Goal: Transaction & Acquisition: Book appointment/travel/reservation

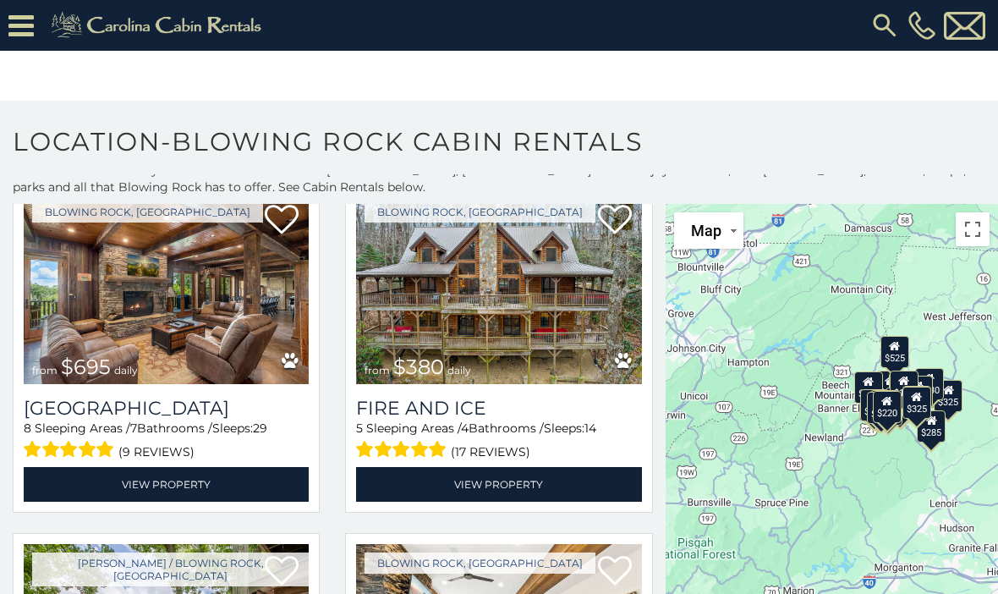
scroll to position [451, 0]
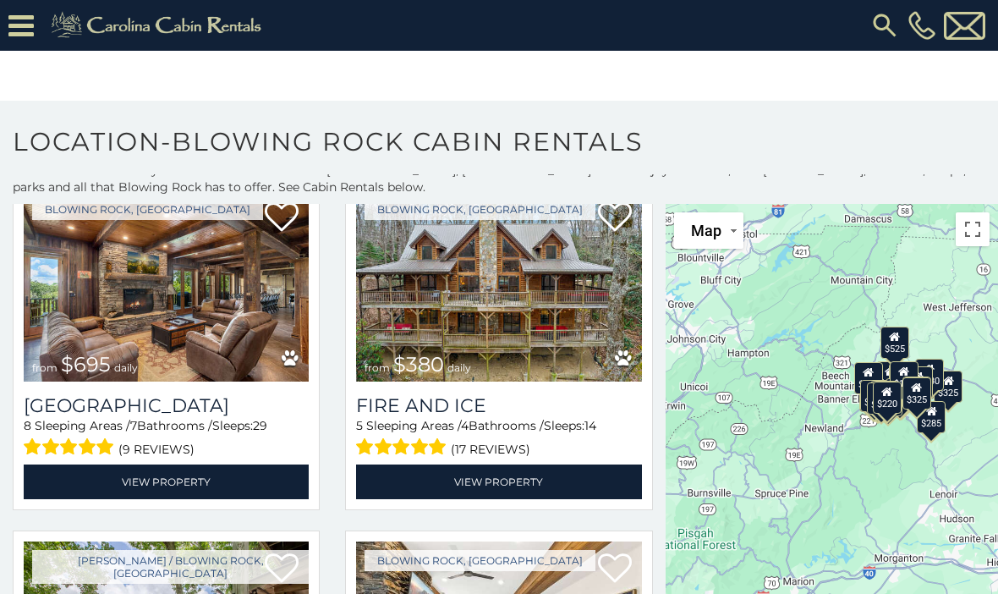
click at [528, 490] on link "View Property" at bounding box center [498, 481] width 285 height 35
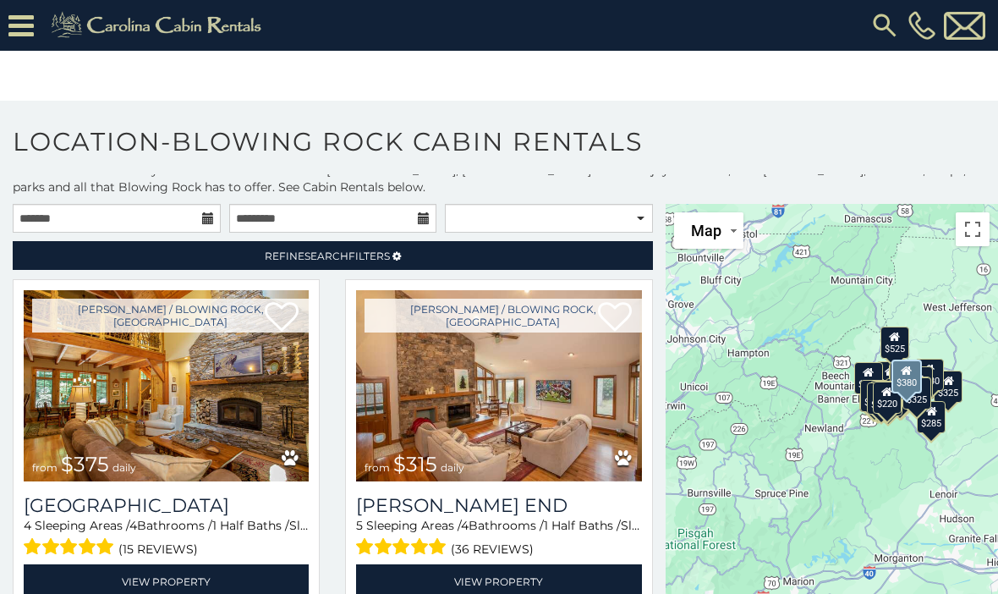
scroll to position [0, 0]
click at [188, 218] on input "text" at bounding box center [117, 218] width 208 height 29
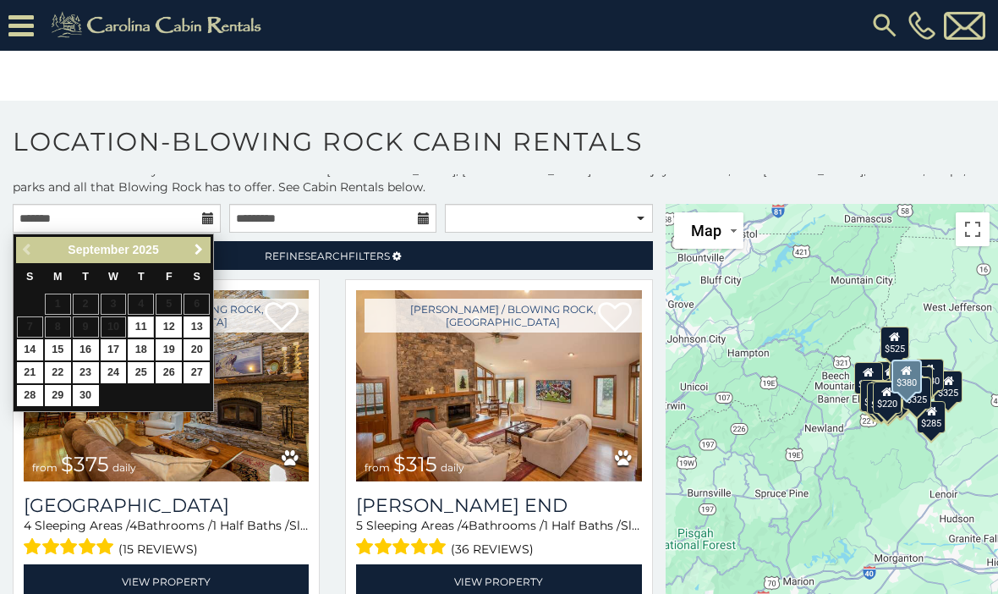
click at [208, 250] on link "Next" at bounding box center [198, 249] width 21 height 21
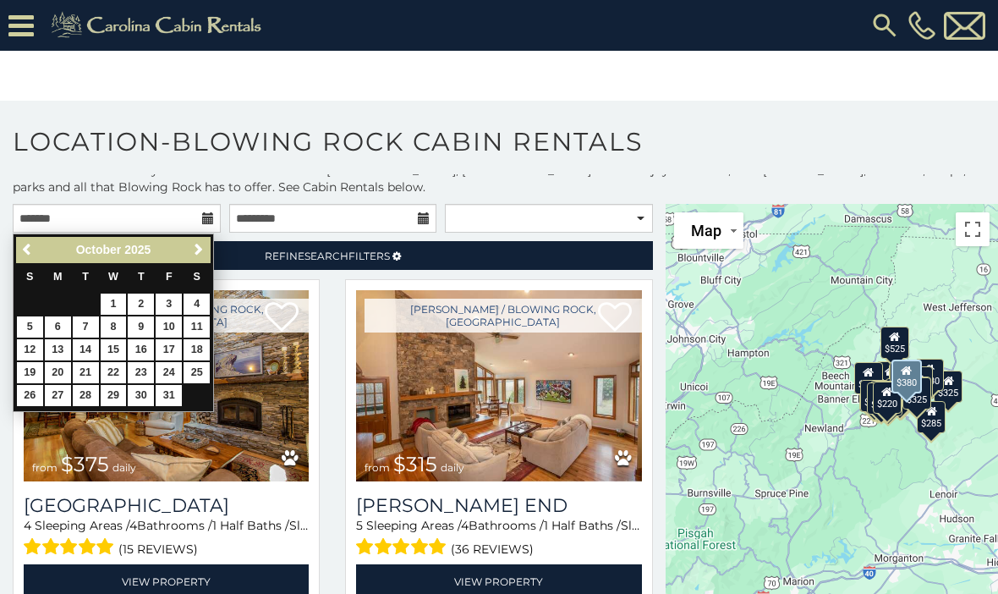
click at [208, 245] on link "Next" at bounding box center [198, 249] width 21 height 21
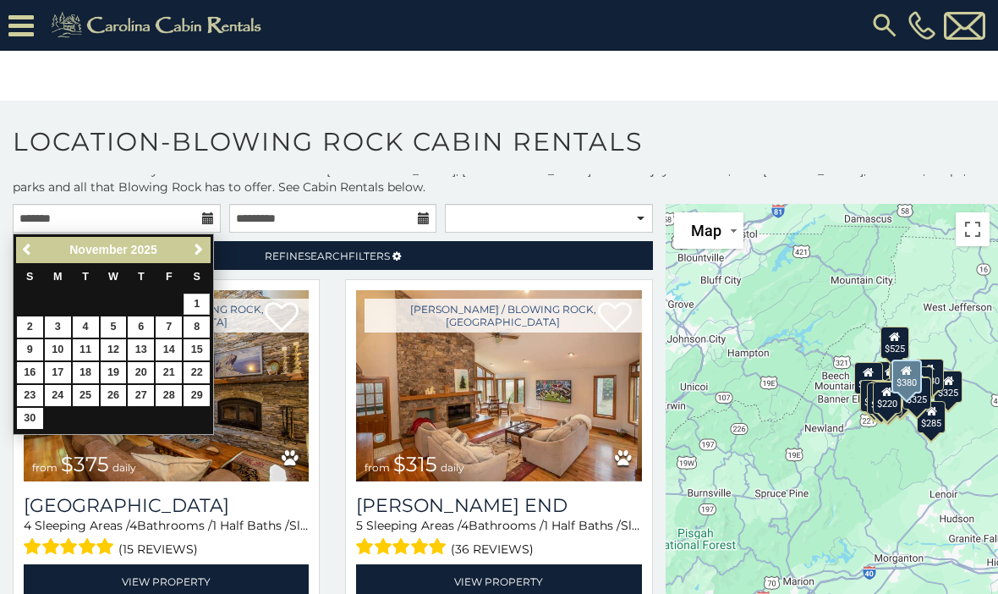
click at [207, 300] on link "1" at bounding box center [196, 303] width 26 height 21
type input "**********"
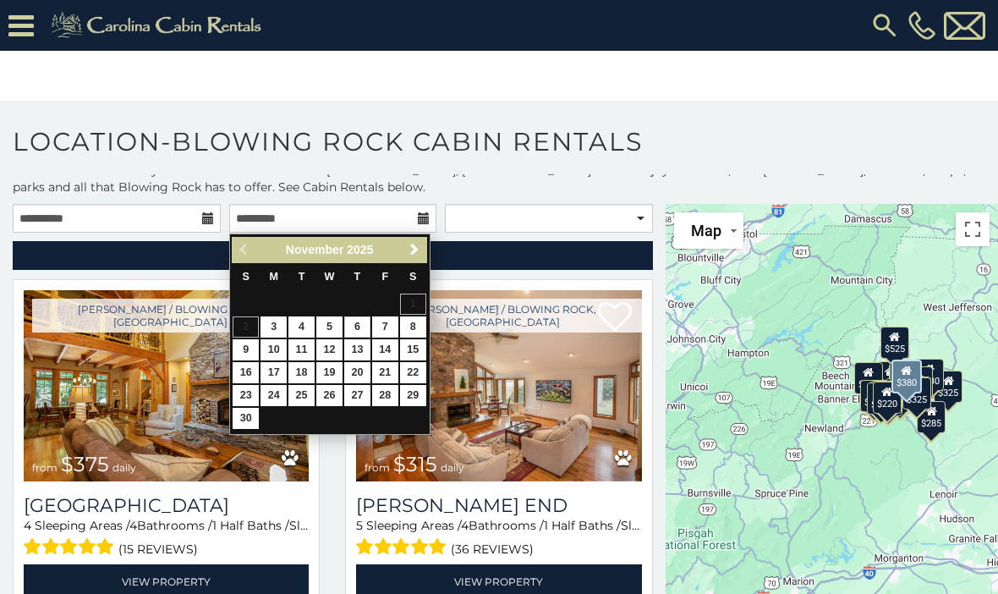
click at [366, 326] on link "6" at bounding box center [357, 326] width 26 height 21
type input "**********"
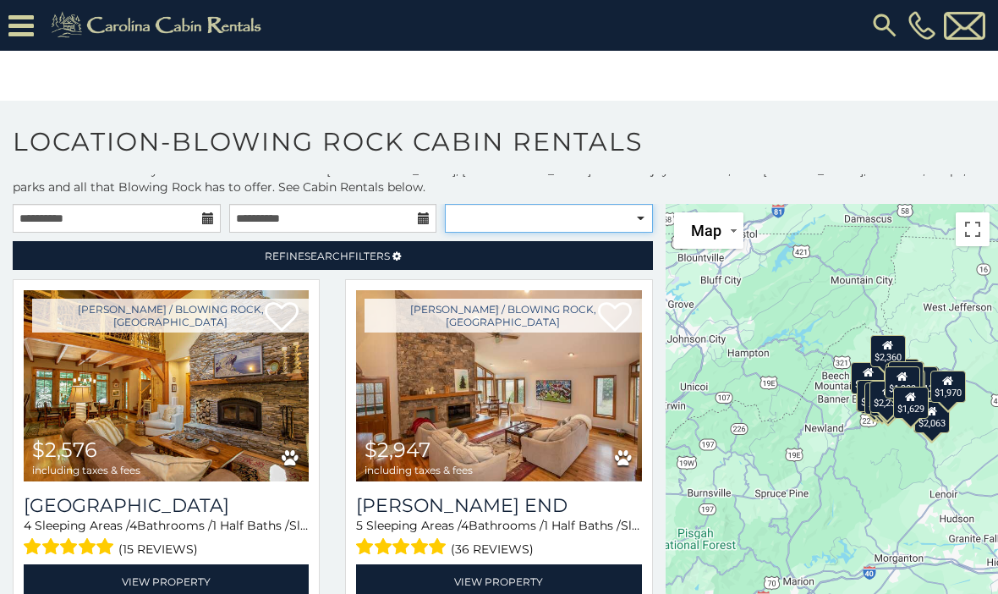
click at [644, 220] on select "**********" at bounding box center [549, 218] width 208 height 29
select select "**********"
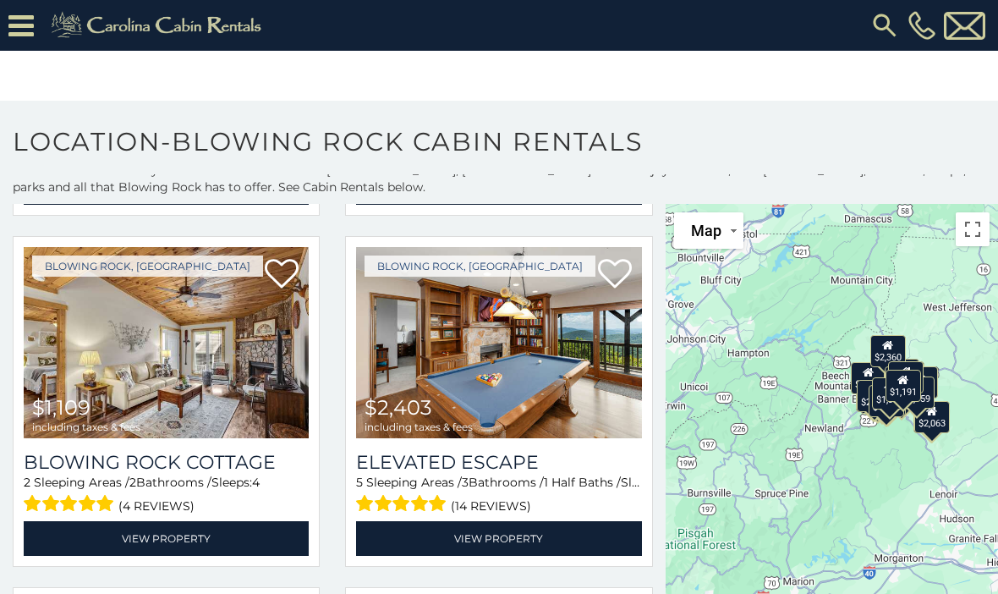
scroll to position [730, 0]
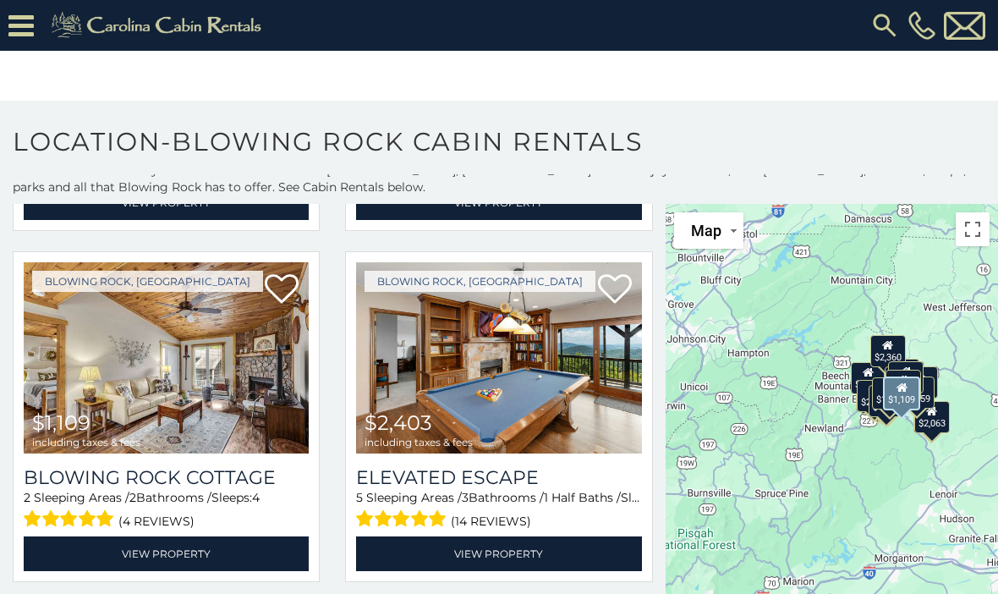
click at [212, 556] on link "View Property" at bounding box center [166, 553] width 285 height 35
click at [248, 565] on link "View Property" at bounding box center [166, 553] width 285 height 35
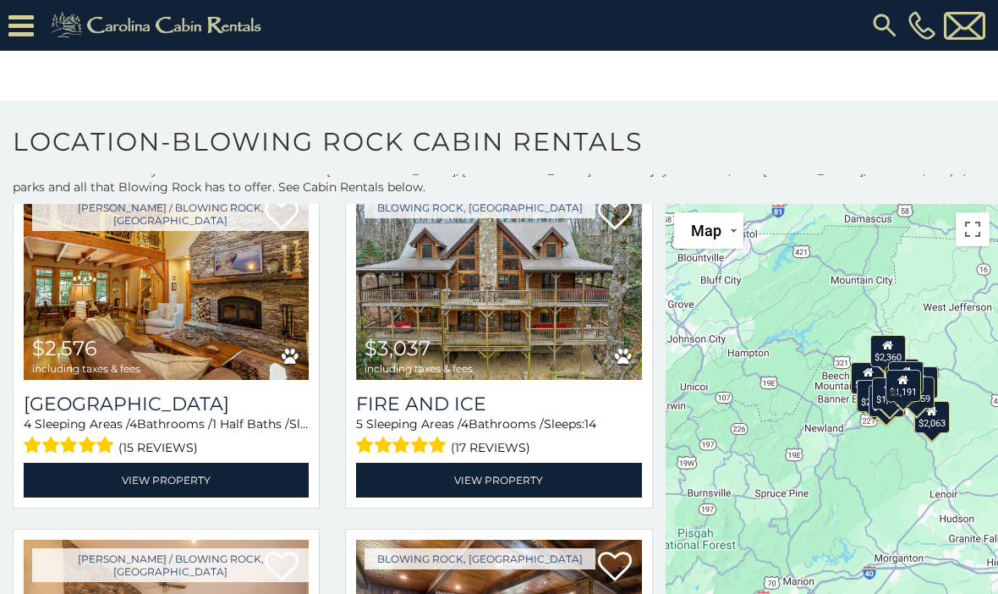
scroll to position [105, 0]
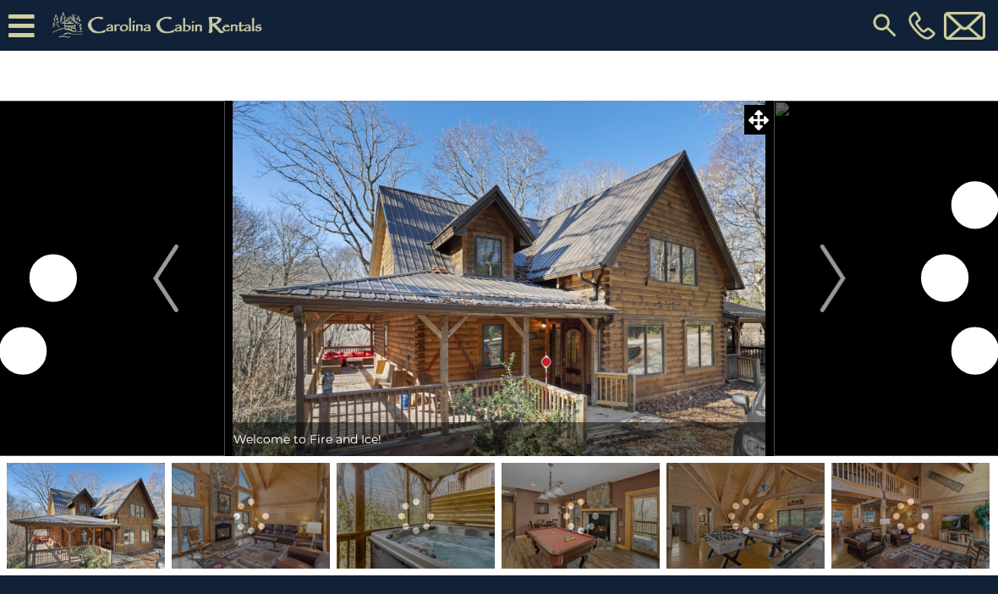
click at [810, 299] on button "Next" at bounding box center [833, 278] width 118 height 355
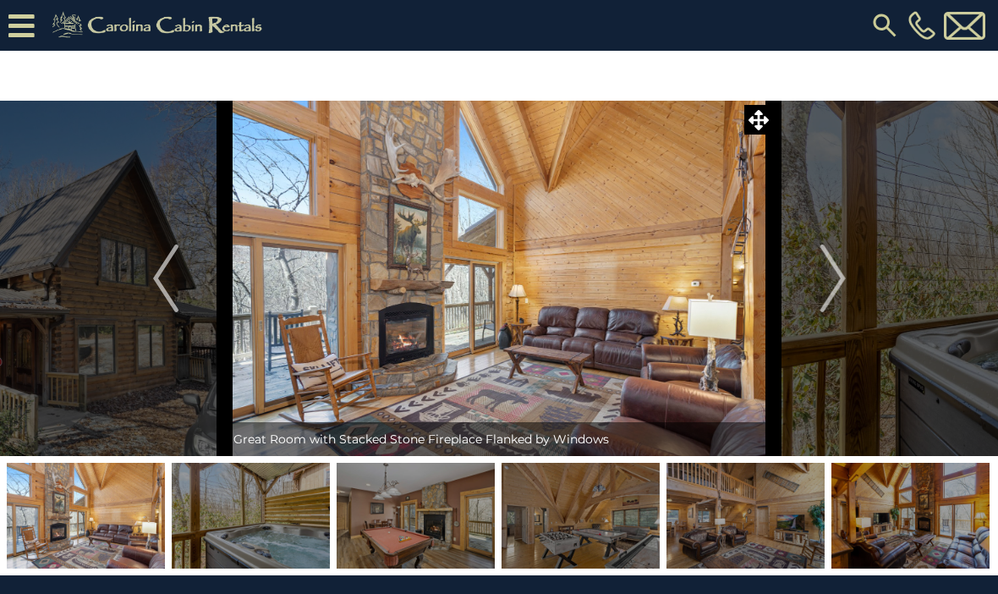
click at [758, 125] on icon at bounding box center [758, 120] width 20 height 20
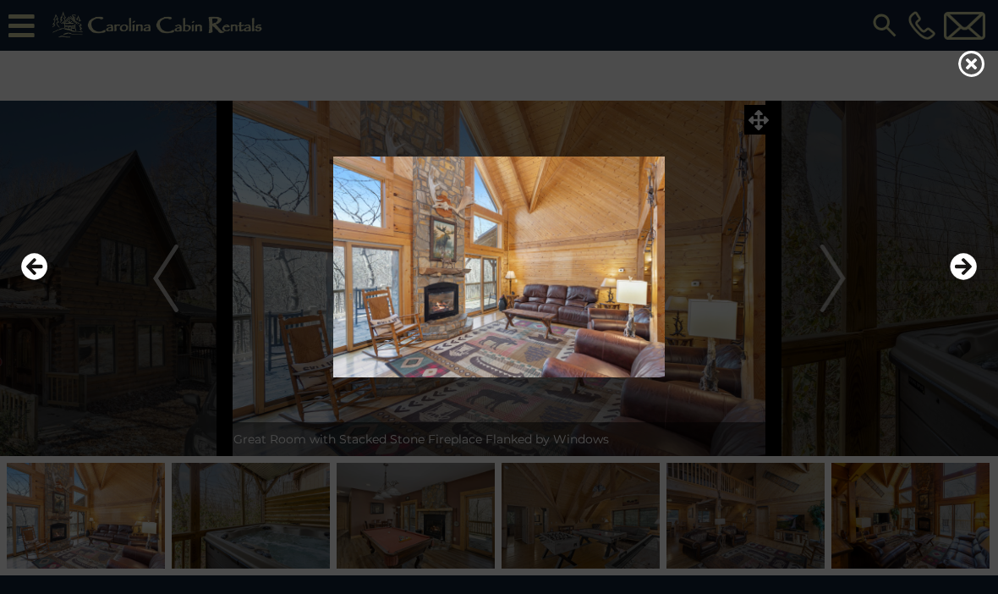
click at [956, 280] on icon "Next" at bounding box center [963, 266] width 27 height 27
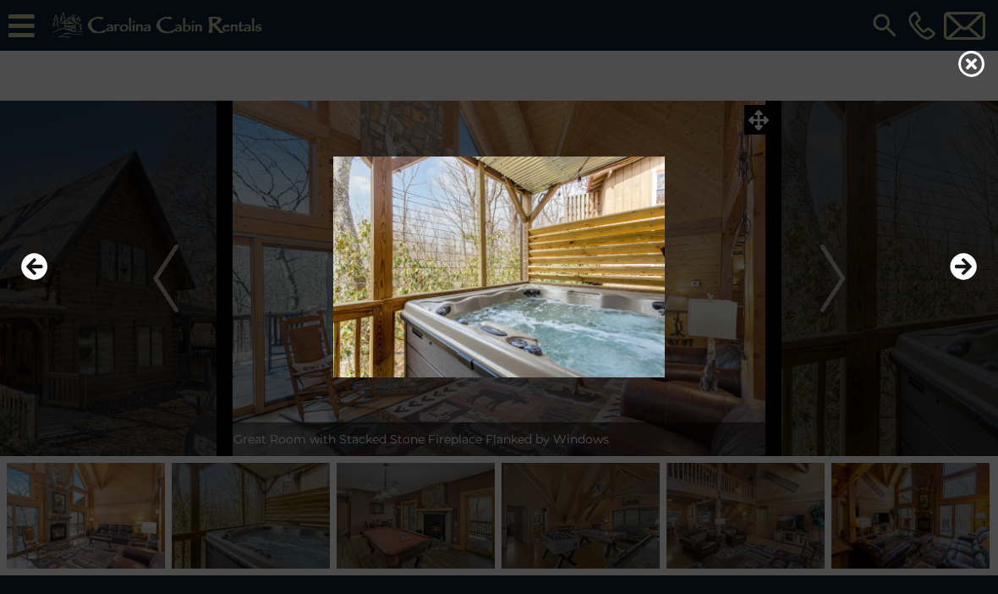
click at [953, 280] on icon "Next" at bounding box center [963, 266] width 27 height 27
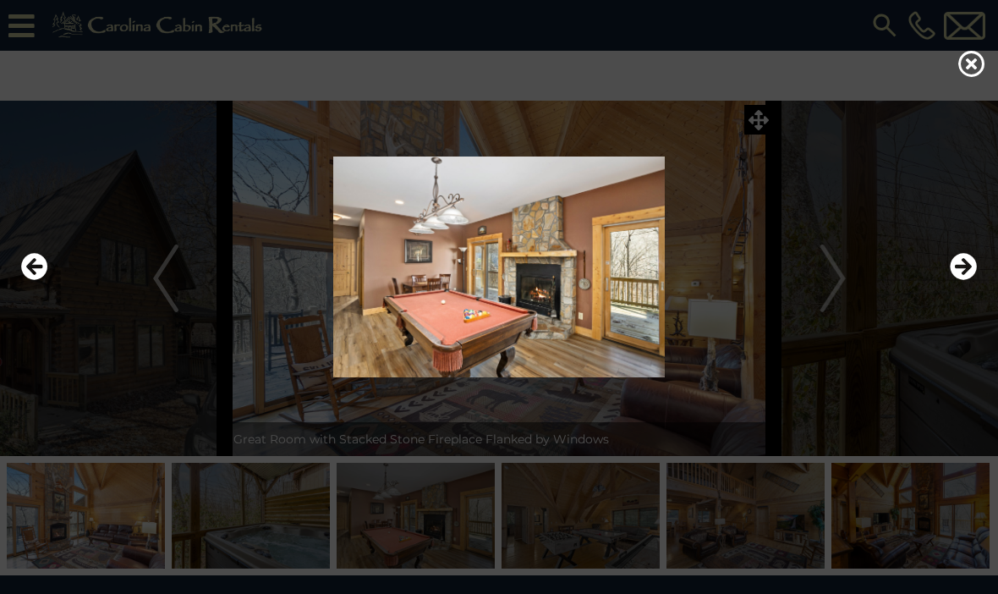
click at [955, 280] on icon "Next" at bounding box center [963, 266] width 27 height 27
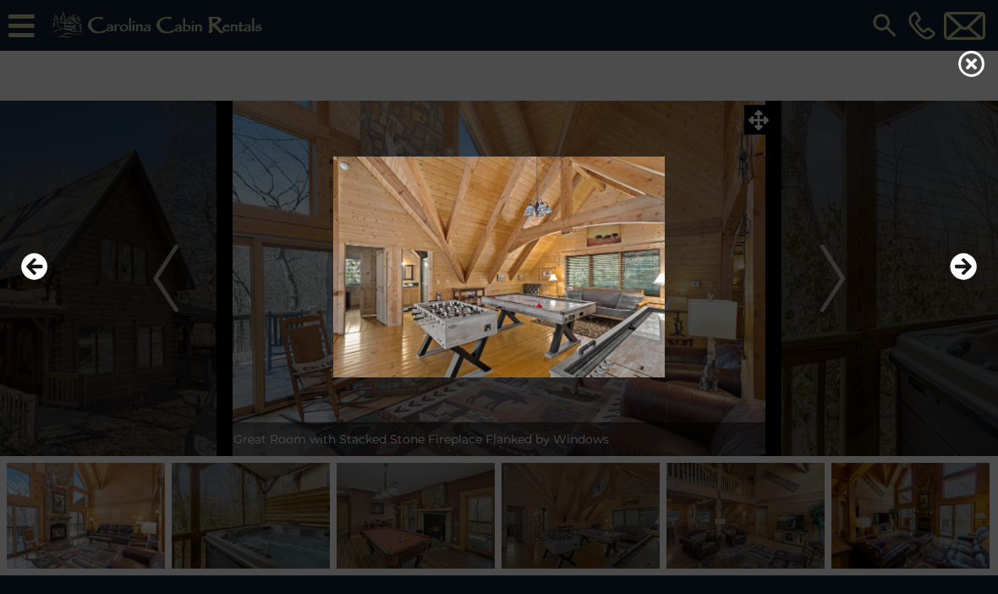
click at [950, 280] on icon "Next" at bounding box center [963, 266] width 27 height 27
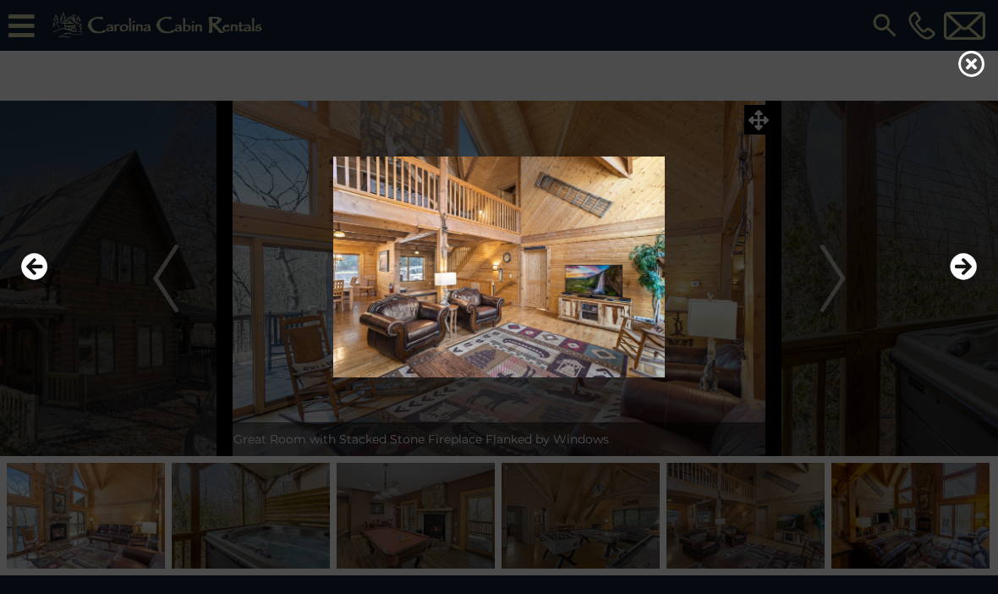
click at [969, 280] on icon "Next" at bounding box center [963, 266] width 27 height 27
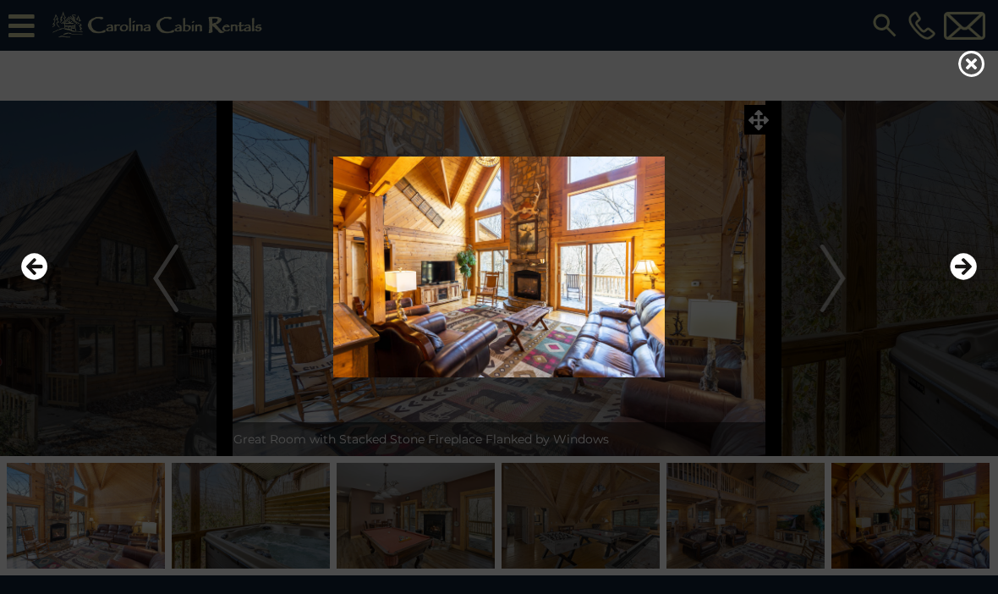
click at [958, 280] on icon "Next" at bounding box center [963, 266] width 27 height 27
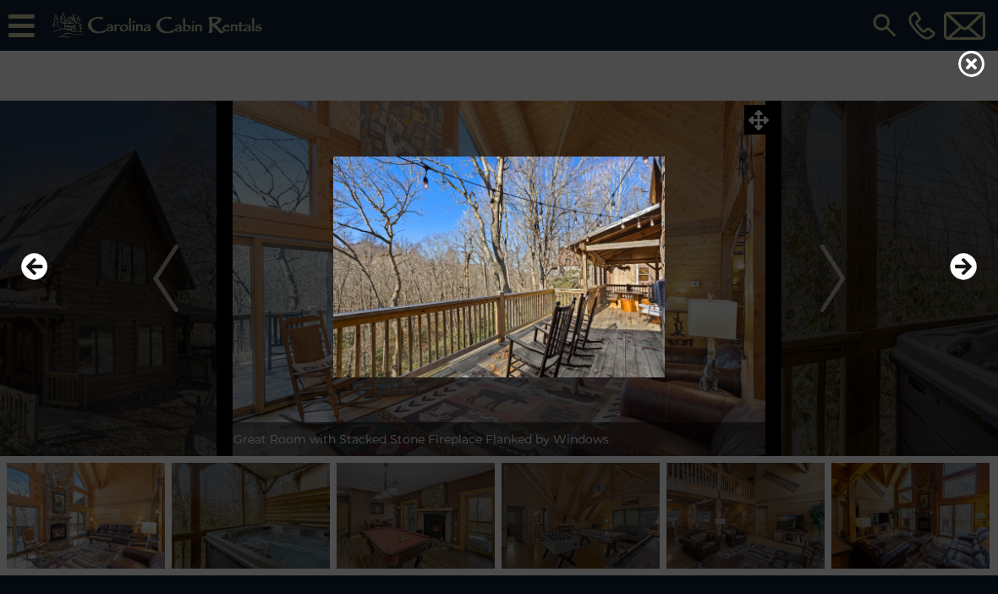
click at [967, 280] on icon "Next" at bounding box center [963, 266] width 27 height 27
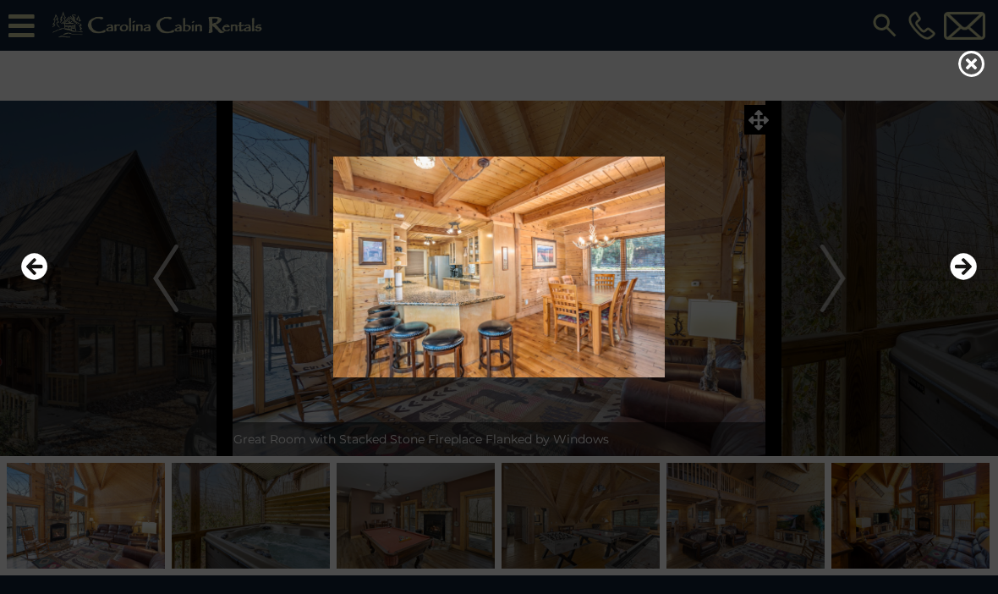
click at [972, 280] on icon "Next" at bounding box center [963, 266] width 27 height 27
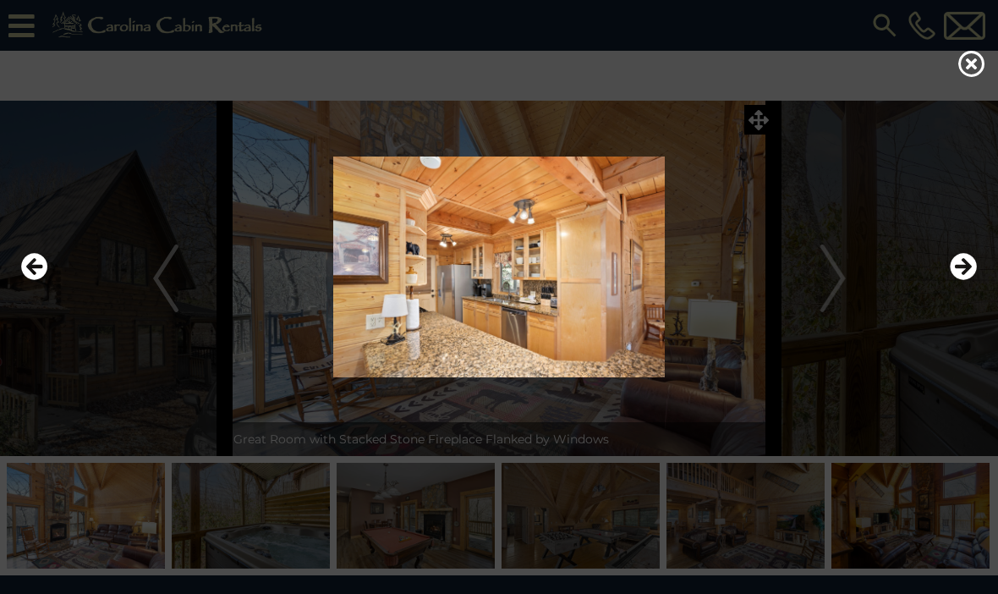
click at [968, 280] on icon "Next" at bounding box center [963, 266] width 27 height 27
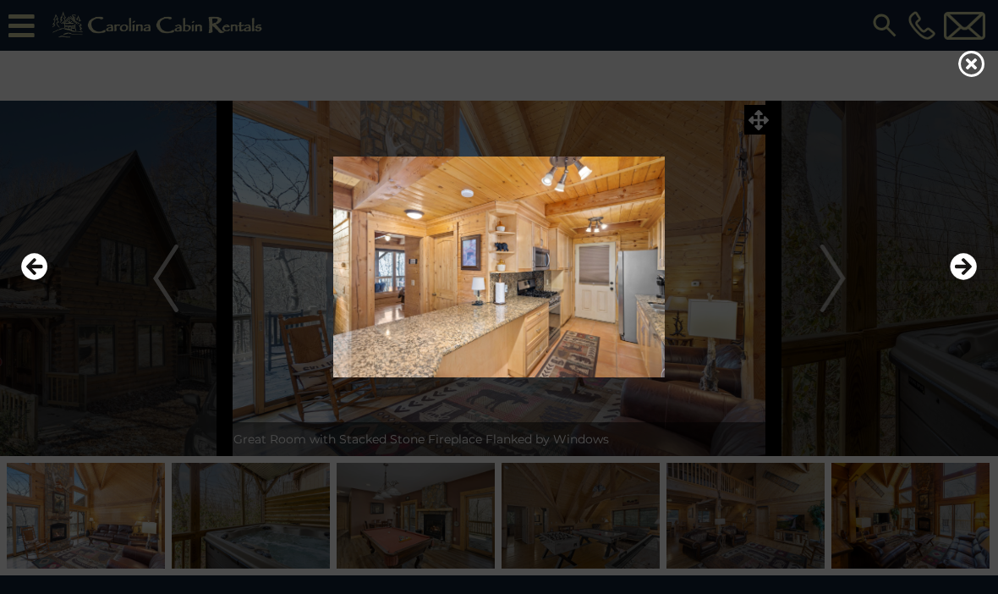
click at [963, 280] on icon "Next" at bounding box center [963, 266] width 27 height 27
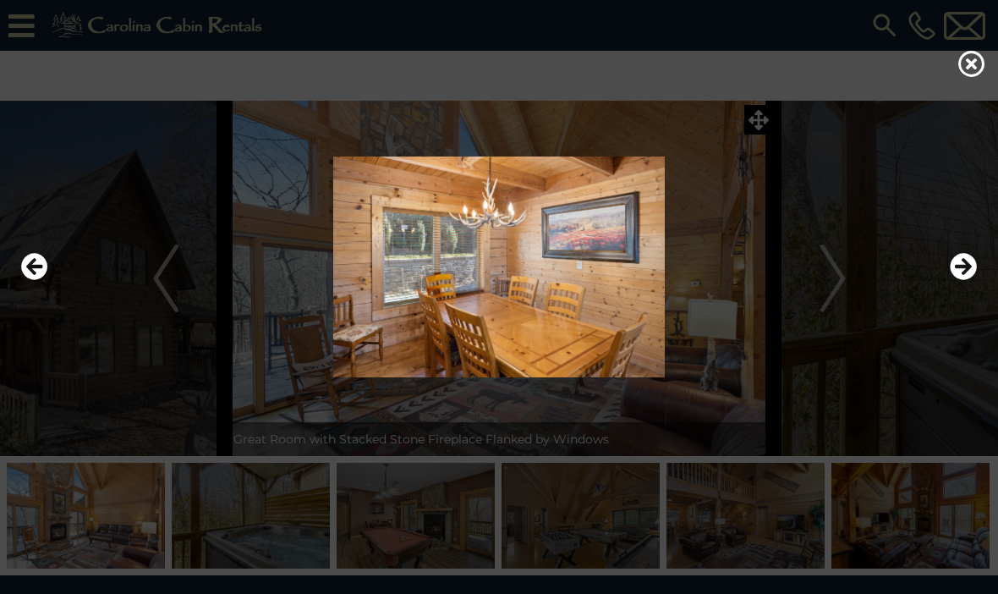
click at [970, 280] on icon "Next" at bounding box center [963, 266] width 27 height 27
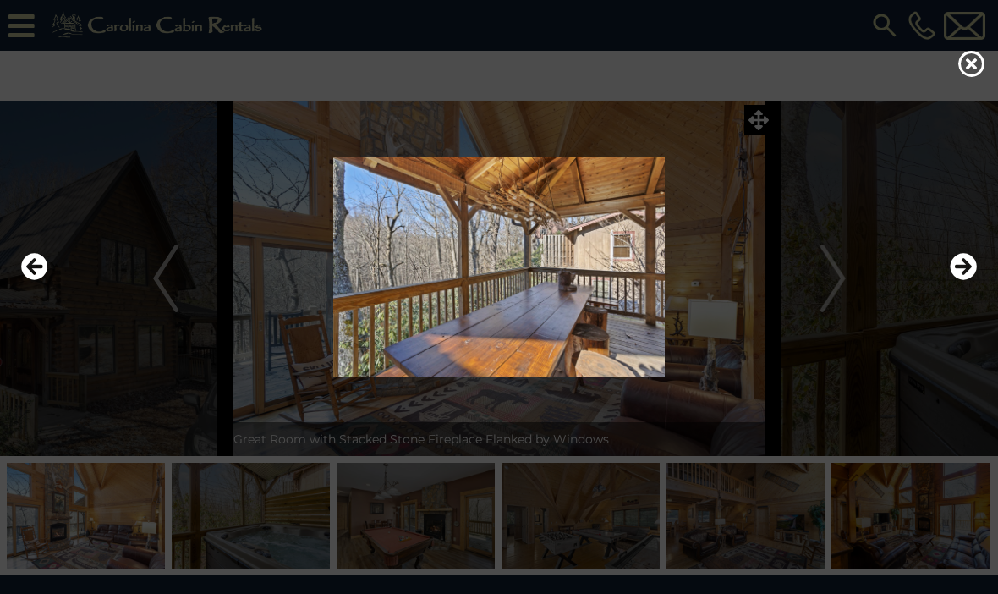
click at [972, 280] on icon "Next" at bounding box center [963, 266] width 27 height 27
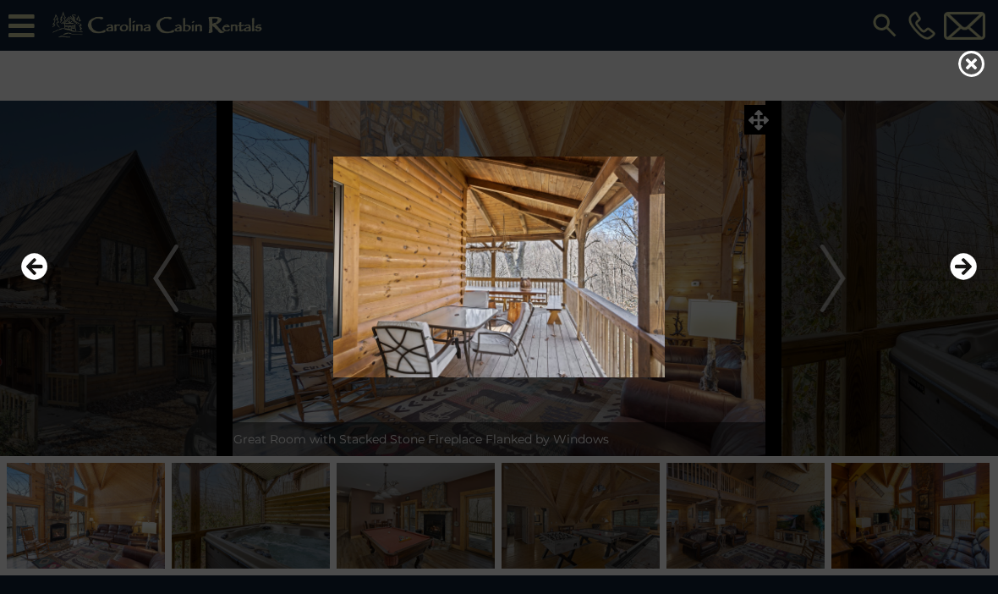
click at [975, 280] on icon "Next" at bounding box center [963, 266] width 27 height 27
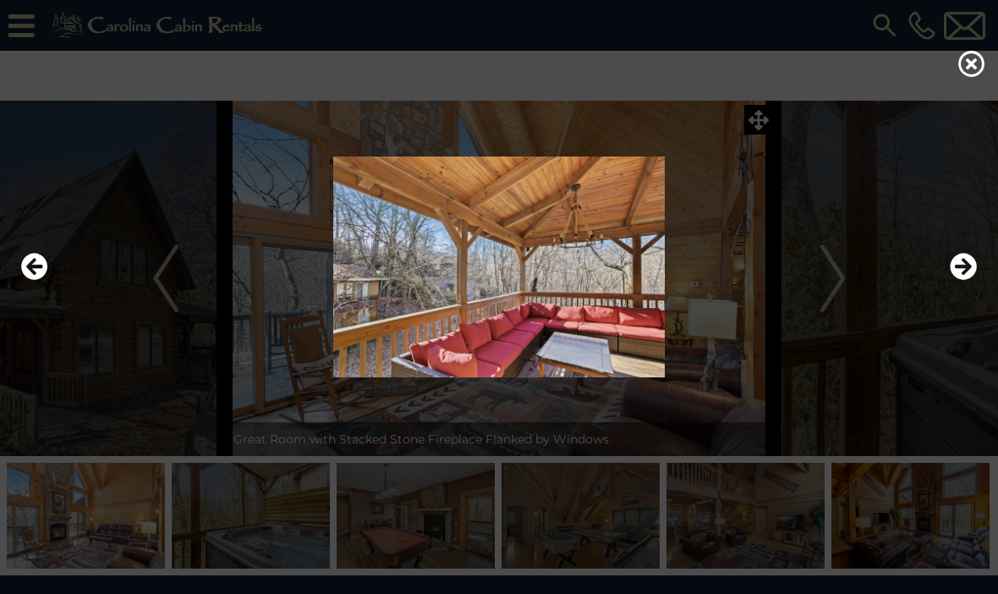
click at [974, 280] on icon "Next" at bounding box center [963, 266] width 27 height 27
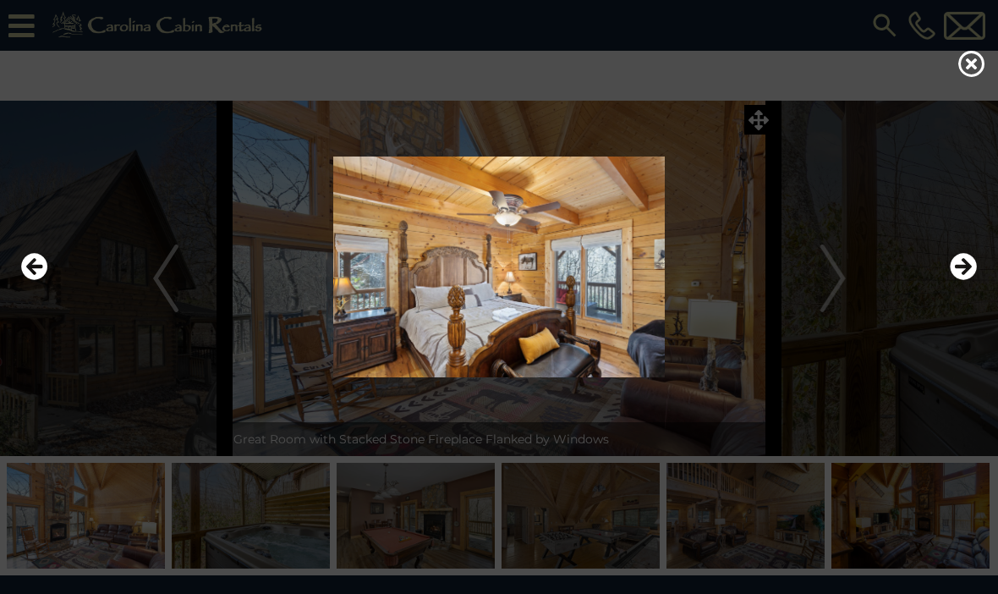
click at [976, 280] on icon "Next" at bounding box center [963, 266] width 27 height 27
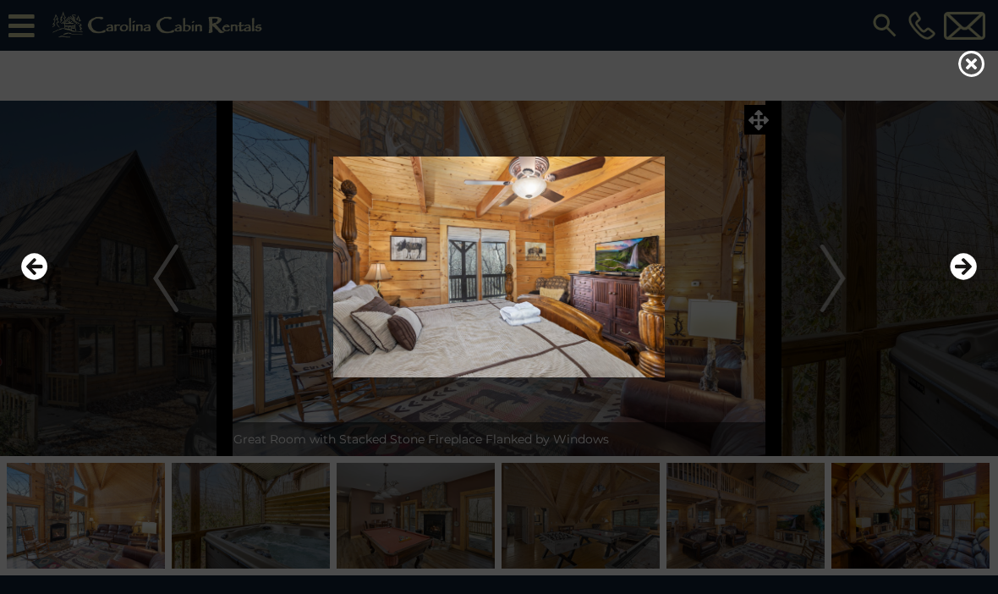
click at [965, 280] on icon "Next" at bounding box center [963, 266] width 27 height 27
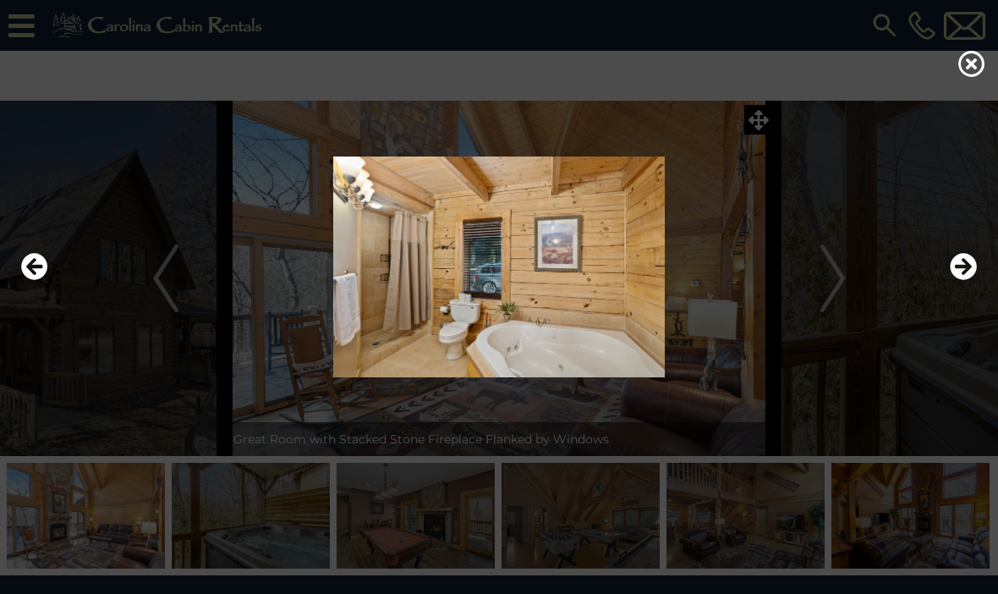
click at [968, 280] on icon "Next" at bounding box center [963, 266] width 27 height 27
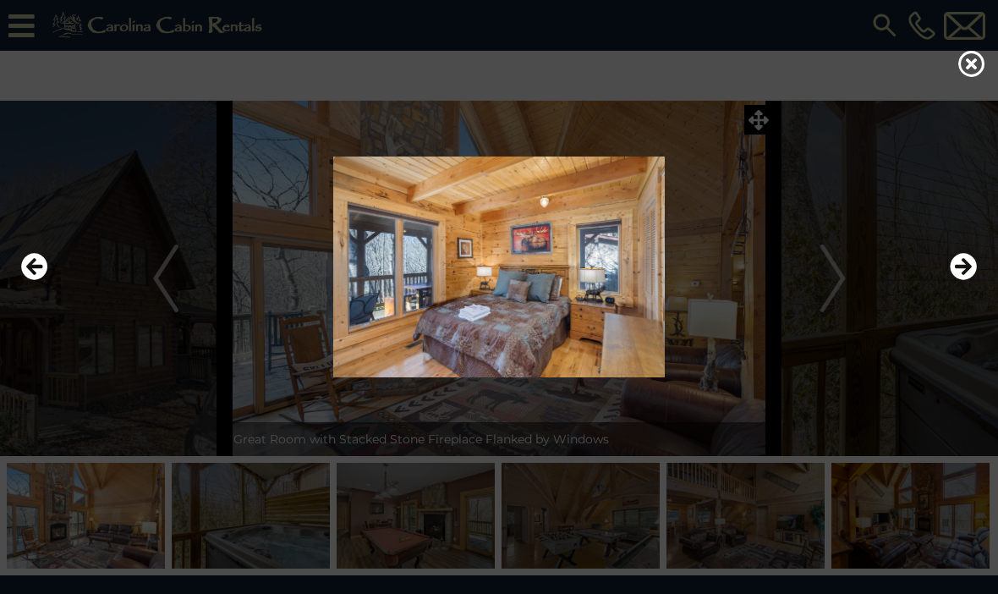
click at [972, 280] on icon "Next" at bounding box center [963, 266] width 27 height 27
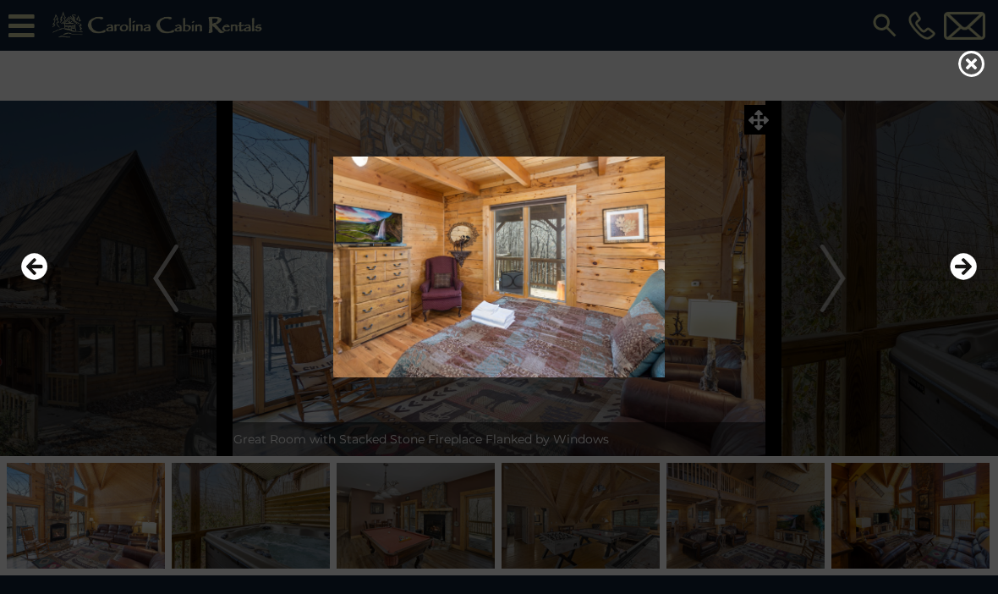
click at [975, 280] on icon "Next" at bounding box center [963, 266] width 27 height 27
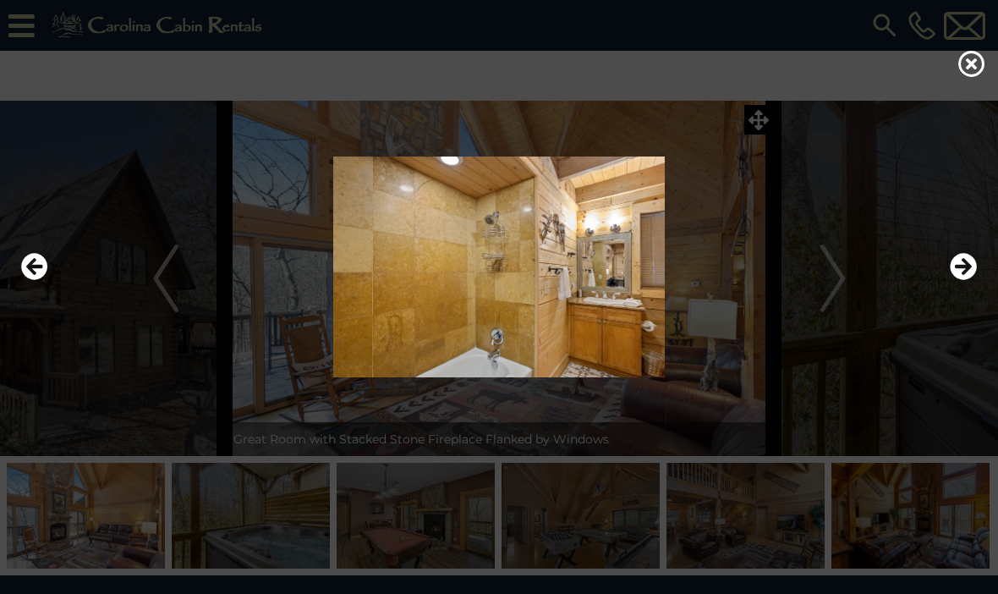
click at [973, 280] on icon "Next" at bounding box center [963, 266] width 27 height 27
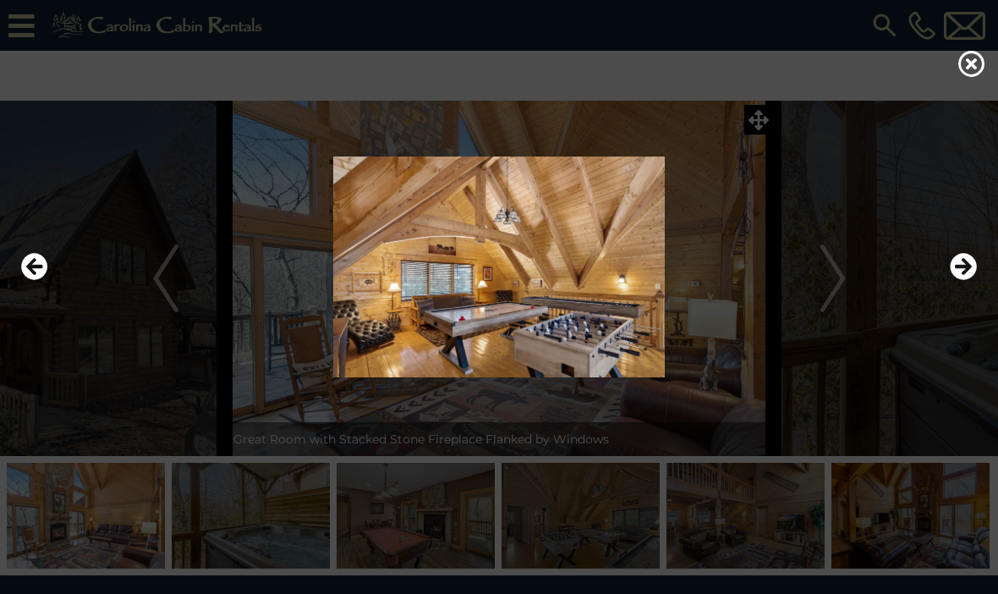
click at [977, 294] on img at bounding box center [499, 266] width 964 height 221
click at [953, 280] on icon "Next" at bounding box center [963, 266] width 27 height 27
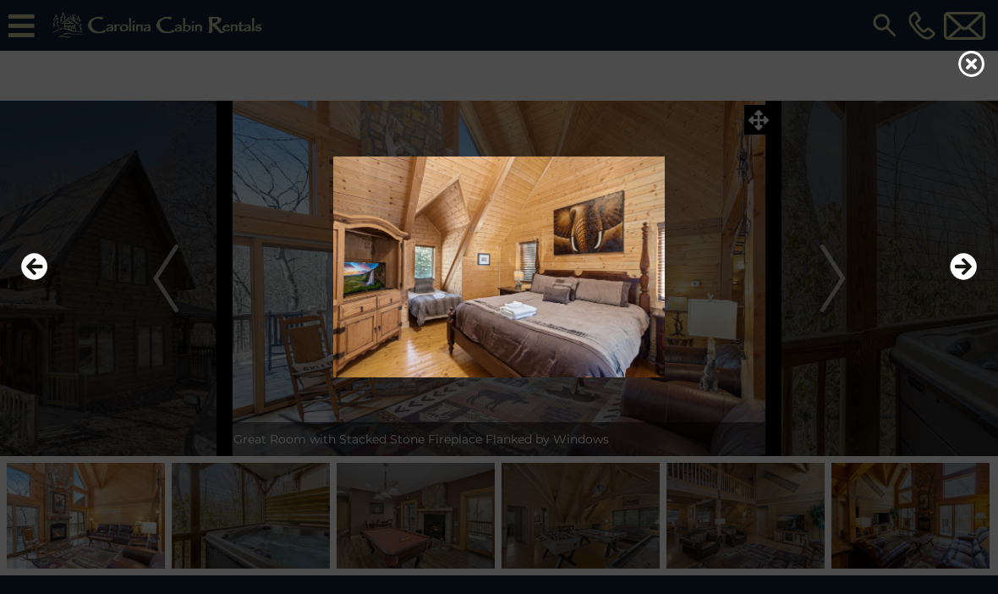
click at [956, 280] on icon "Next" at bounding box center [963, 266] width 27 height 27
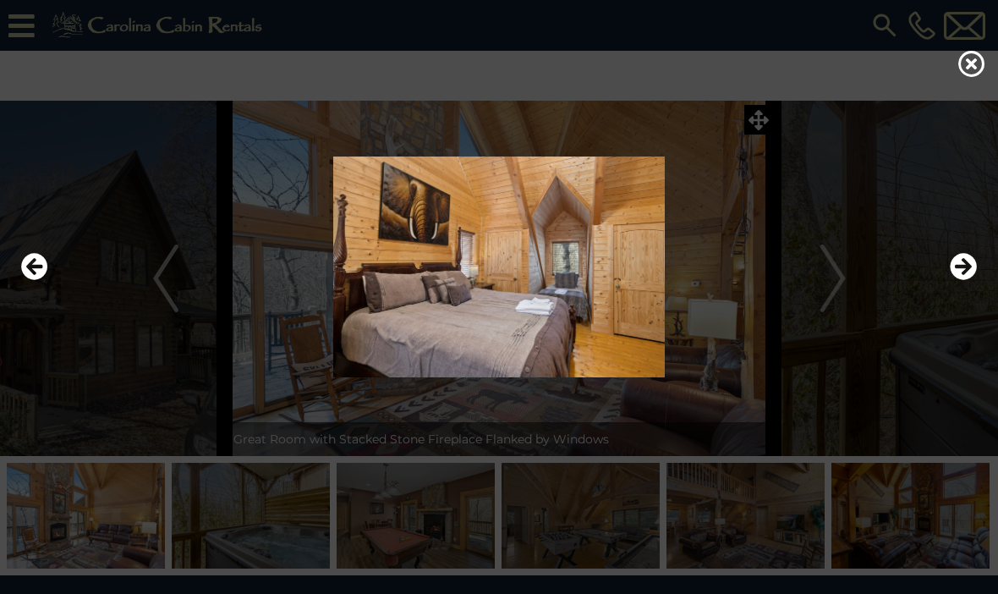
click at [956, 287] on button "Next" at bounding box center [963, 267] width 27 height 39
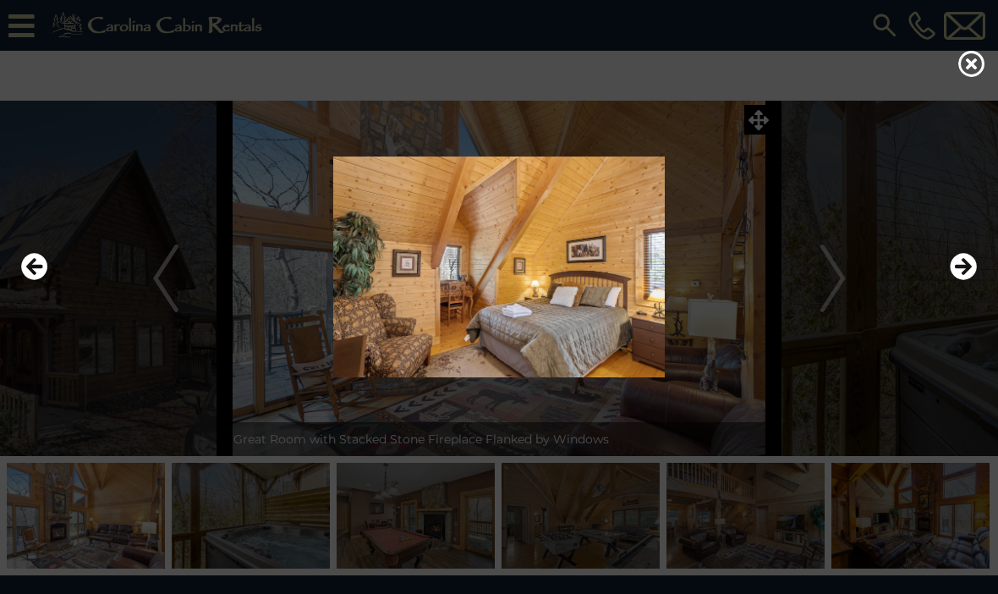
click at [961, 280] on icon "Next" at bounding box center [963, 266] width 27 height 27
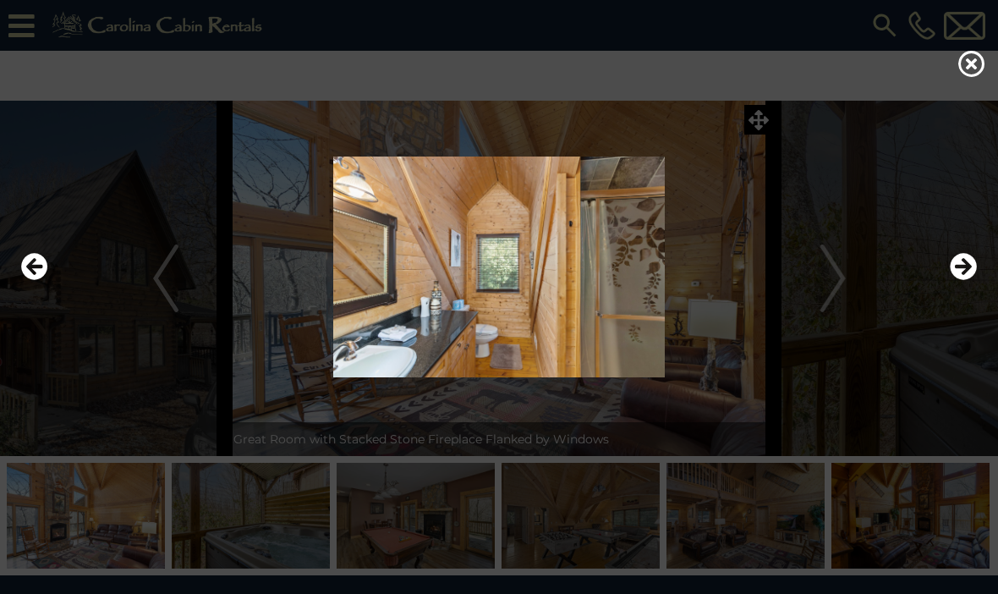
click at [962, 280] on icon "Next" at bounding box center [963, 266] width 27 height 27
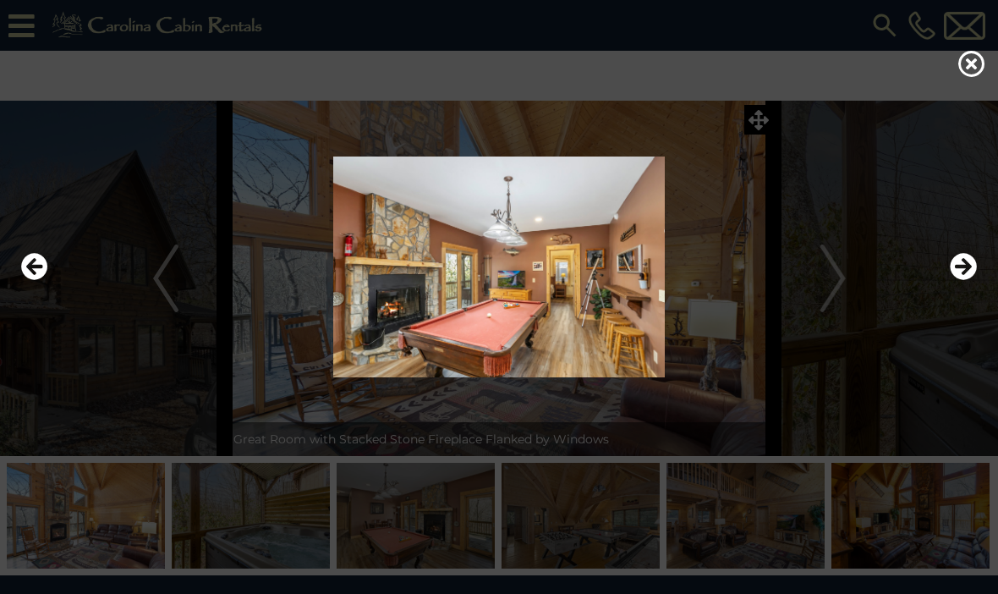
click at [966, 280] on icon "Next" at bounding box center [963, 266] width 27 height 27
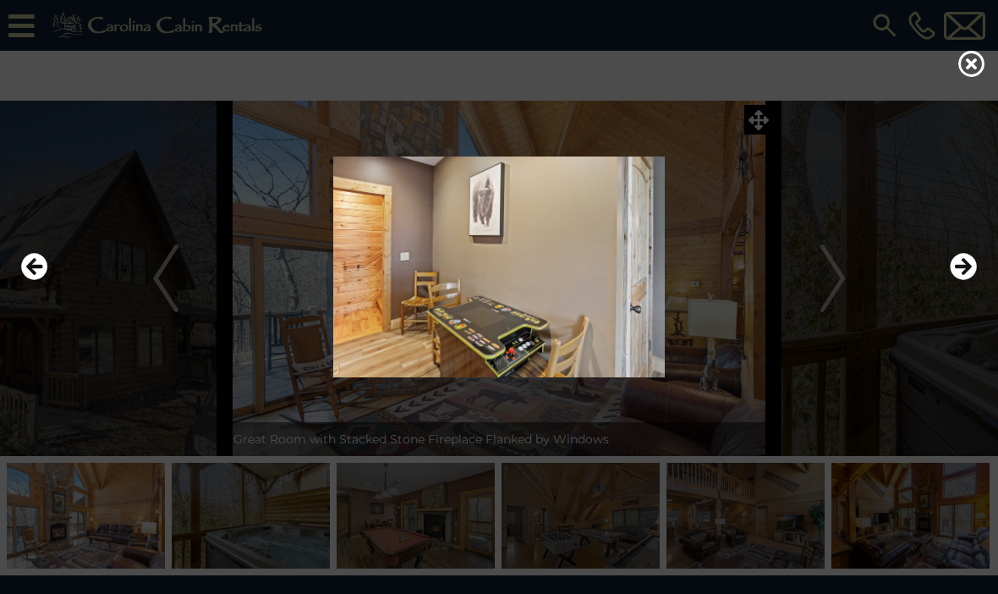
click at [964, 280] on icon "Next" at bounding box center [963, 266] width 27 height 27
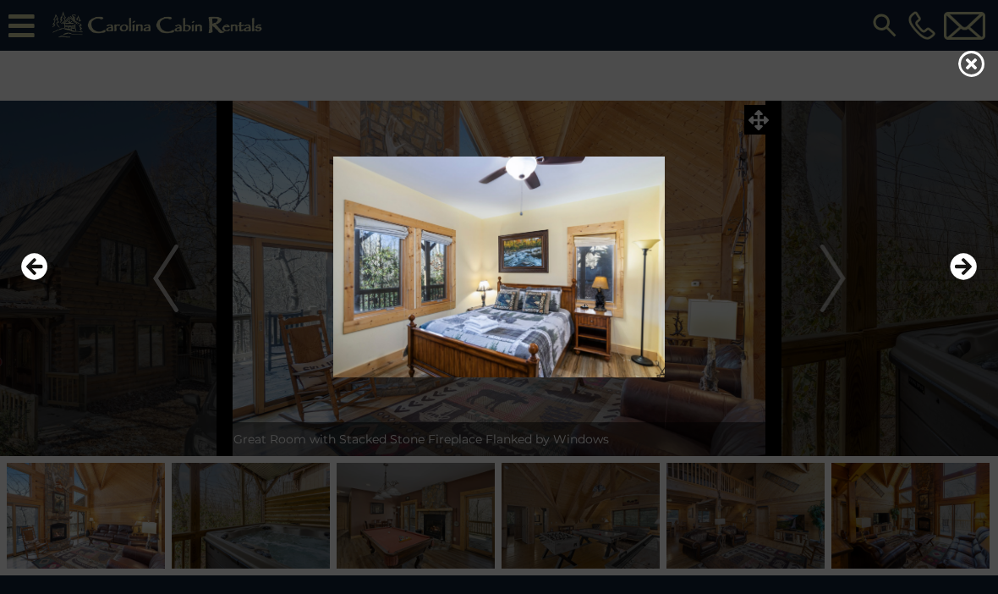
click at [972, 280] on icon "Next" at bounding box center [963, 266] width 27 height 27
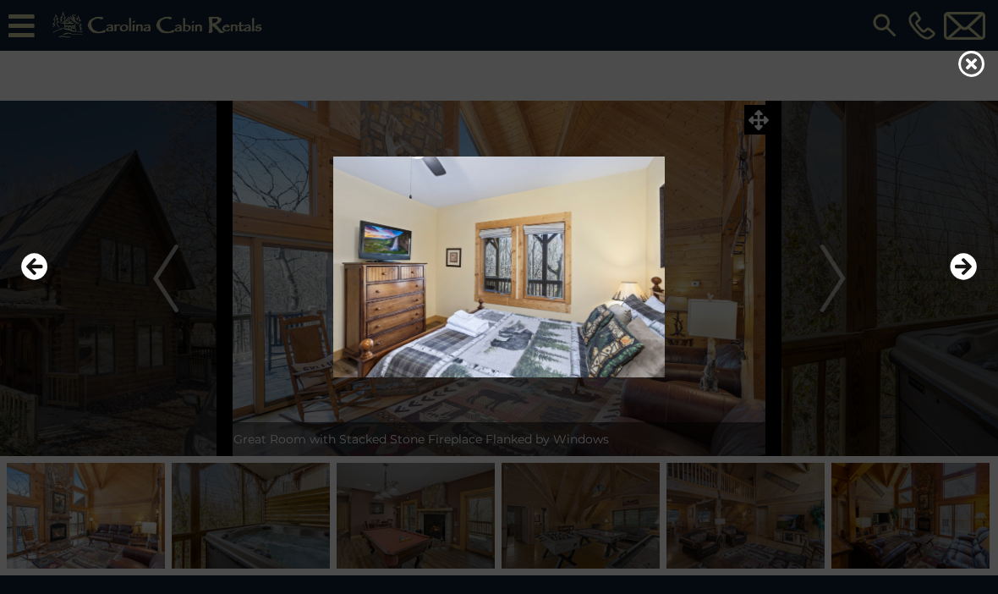
click at [972, 280] on icon "Next" at bounding box center [963, 266] width 27 height 27
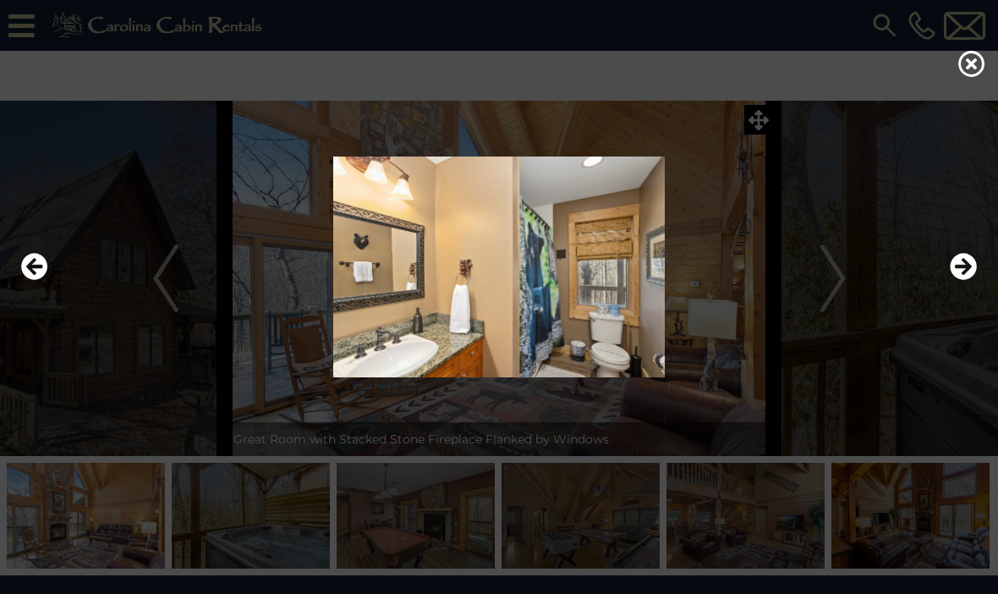
click at [966, 280] on icon "Next" at bounding box center [963, 266] width 27 height 27
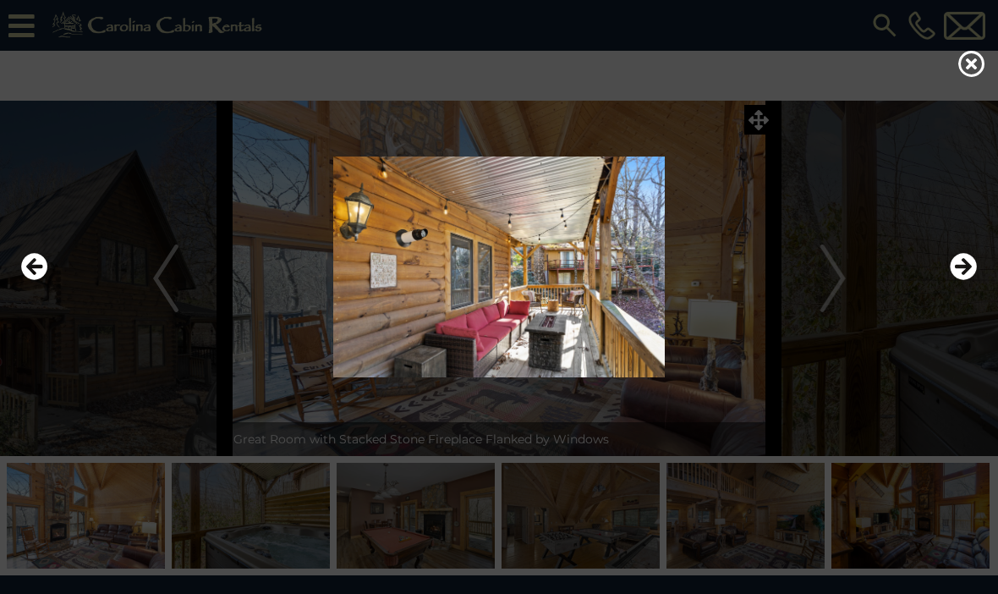
click at [964, 280] on icon "Next" at bounding box center [963, 266] width 27 height 27
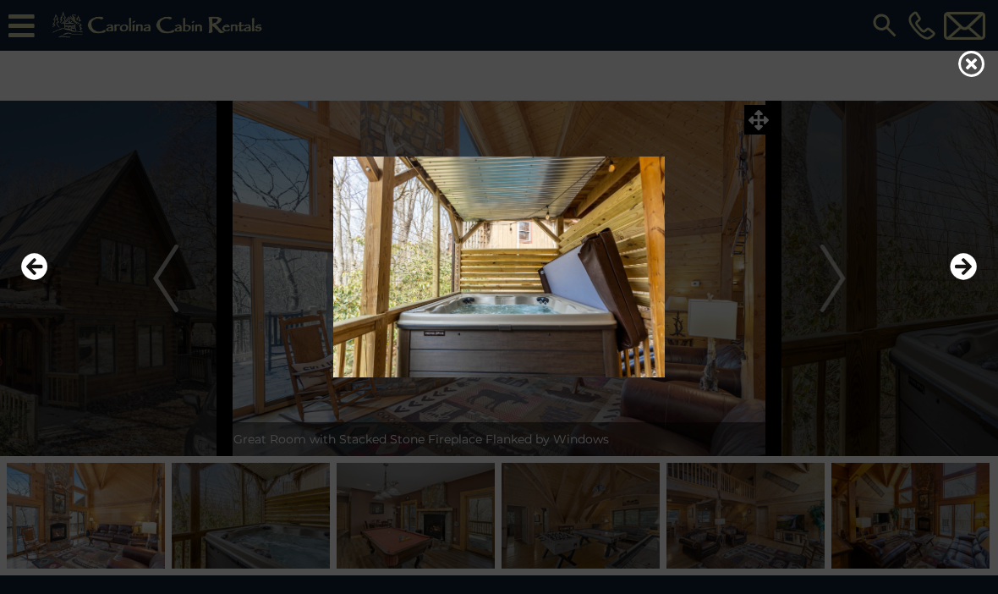
click at [967, 280] on icon "Next" at bounding box center [963, 266] width 27 height 27
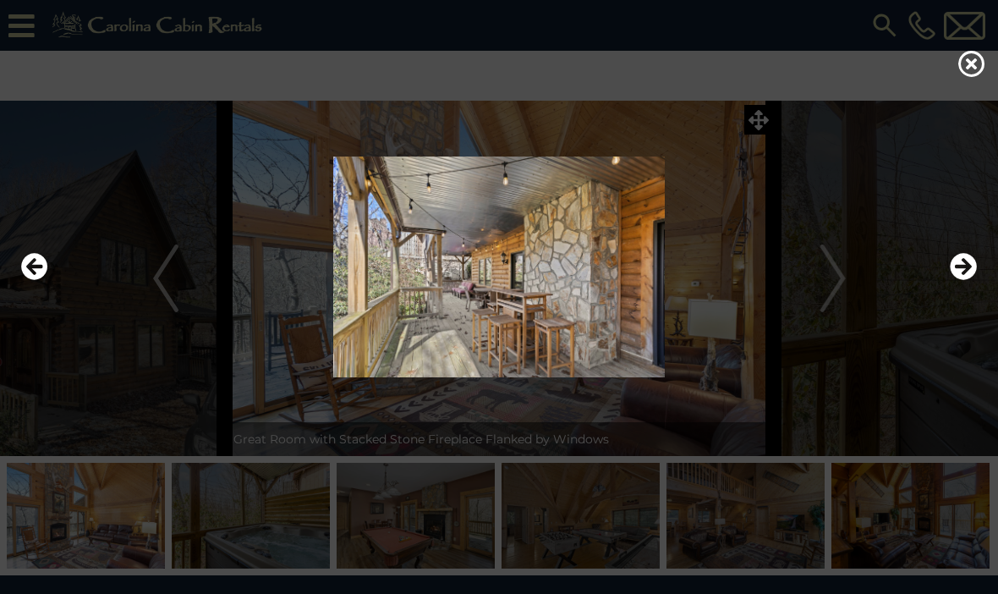
click at [962, 280] on icon "Next" at bounding box center [963, 266] width 27 height 27
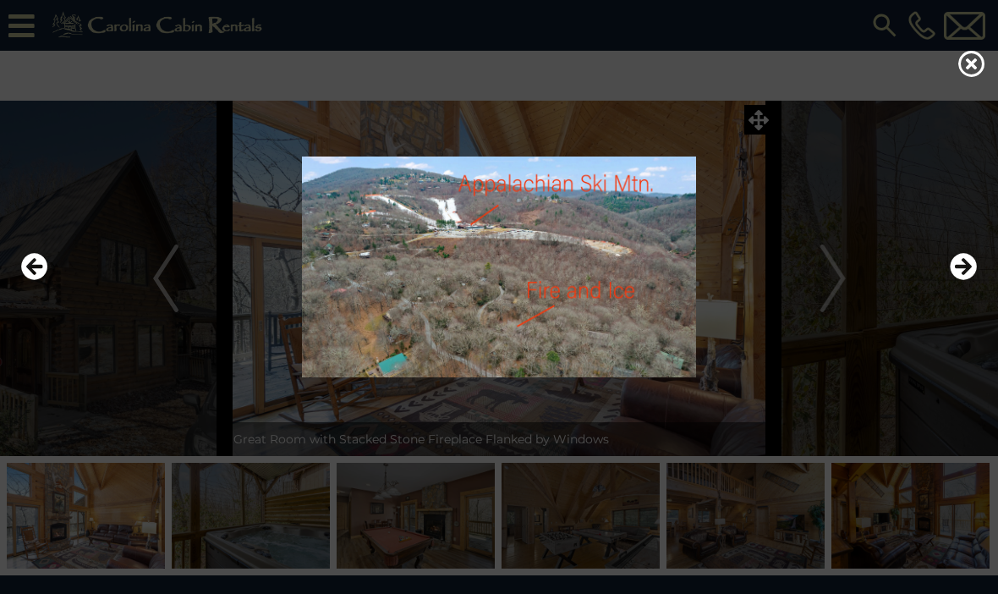
click at [970, 280] on icon "Next" at bounding box center [963, 266] width 27 height 27
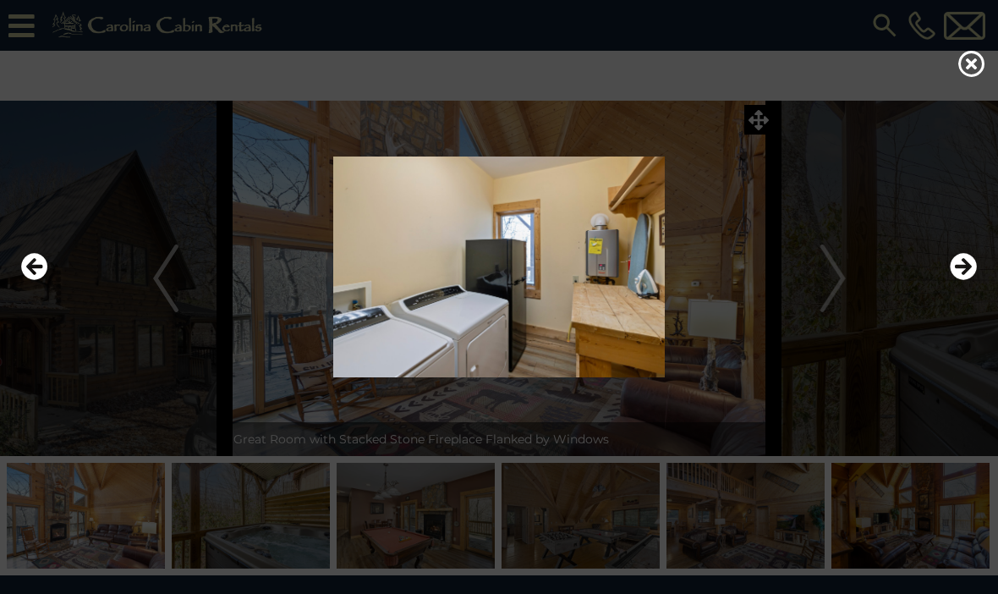
click at [977, 296] on img at bounding box center [499, 266] width 964 height 221
click at [961, 280] on icon "Next" at bounding box center [963, 266] width 27 height 27
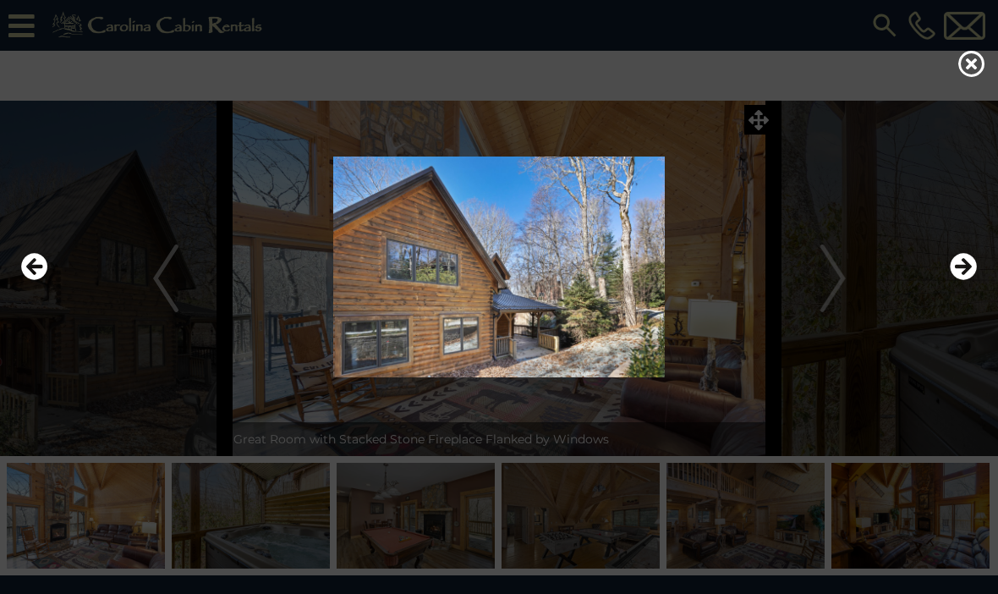
click at [964, 280] on icon "Next" at bounding box center [963, 266] width 27 height 27
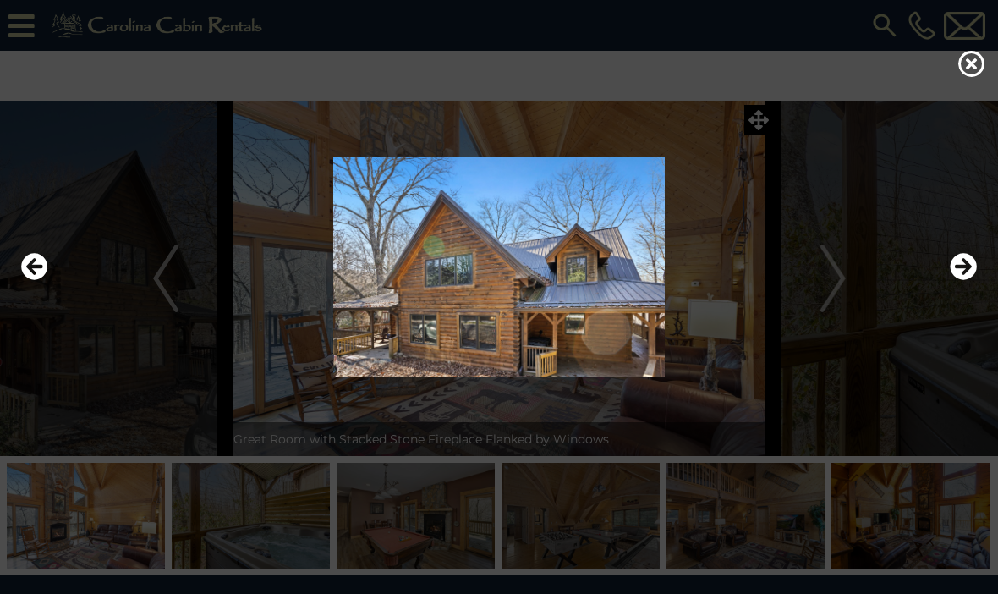
click at [969, 280] on icon "Next" at bounding box center [963, 266] width 27 height 27
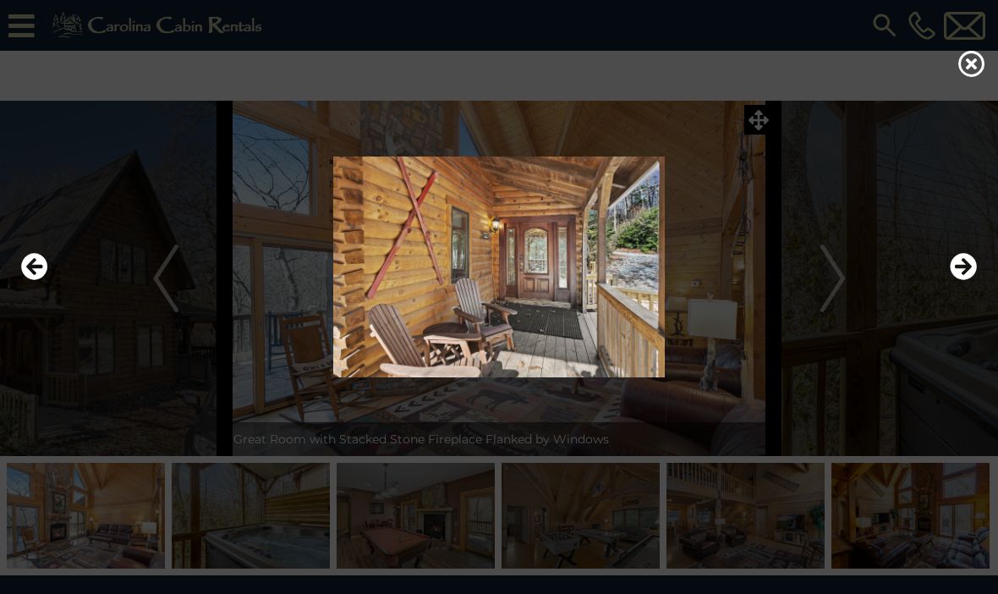
click at [968, 280] on icon "Next" at bounding box center [963, 266] width 27 height 27
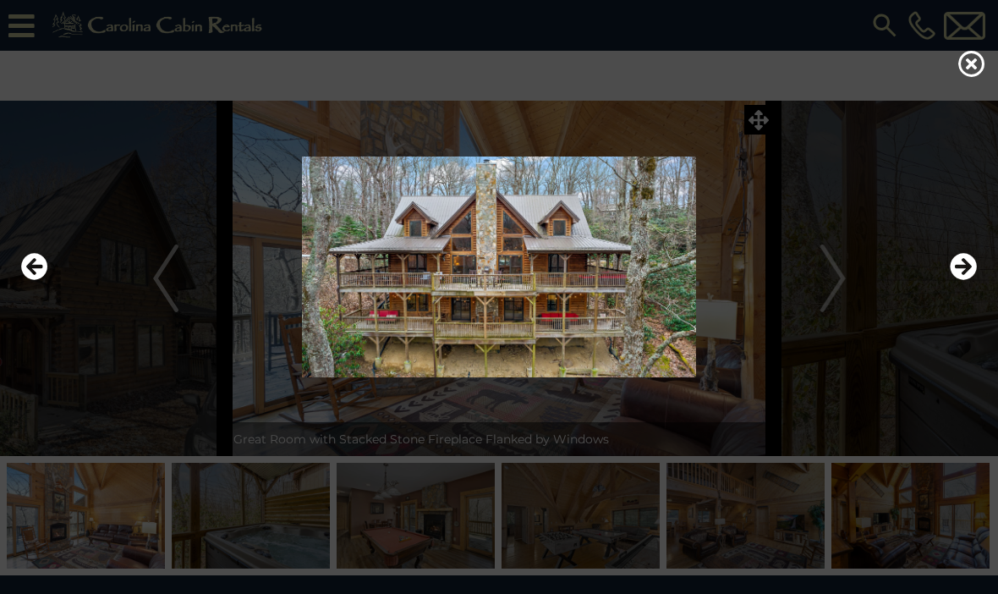
click at [963, 71] on icon at bounding box center [971, 63] width 27 height 27
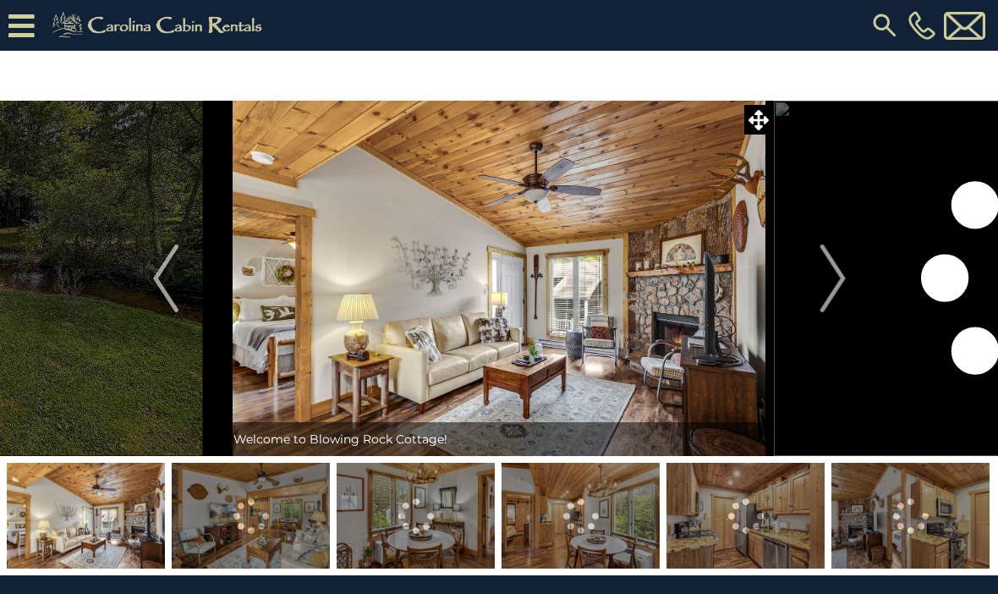
click at [840, 281] on img "Next" at bounding box center [831, 278] width 25 height 68
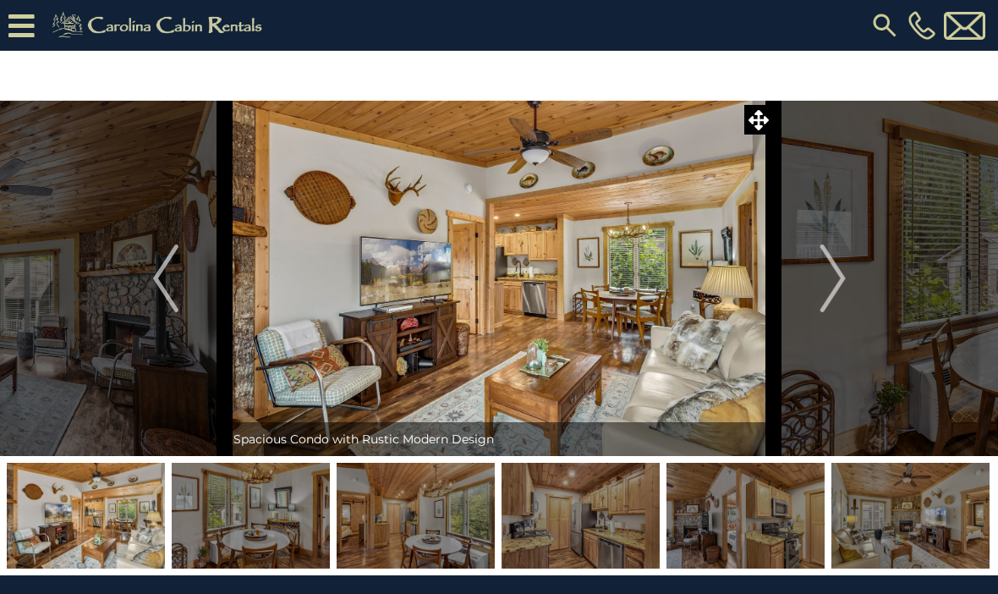
click at [758, 132] on span at bounding box center [759, 120] width 30 height 30
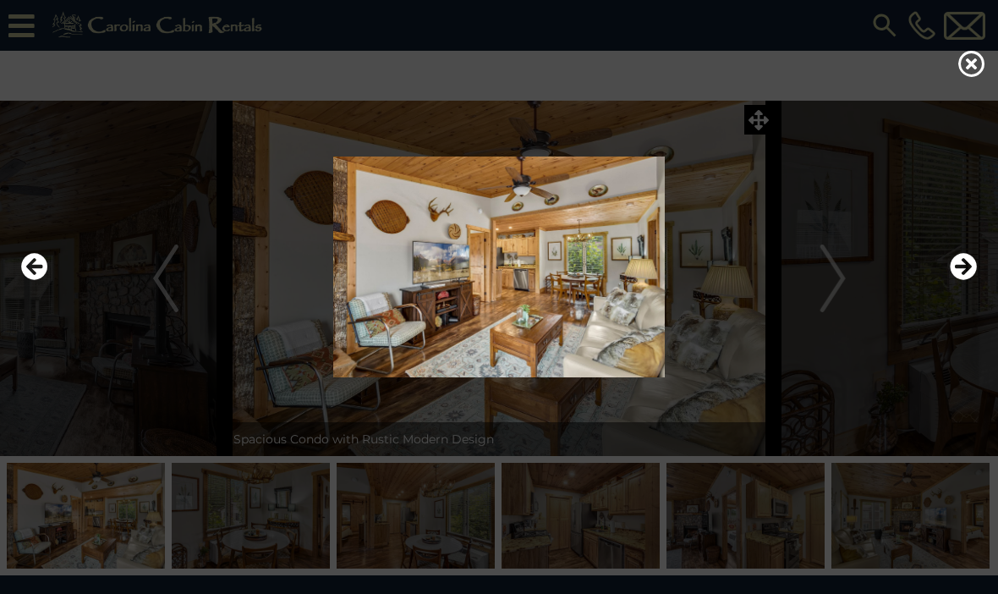
click at [837, 292] on img at bounding box center [499, 266] width 964 height 221
click at [830, 293] on img at bounding box center [499, 266] width 964 height 221
click at [966, 280] on icon "Next" at bounding box center [963, 266] width 27 height 27
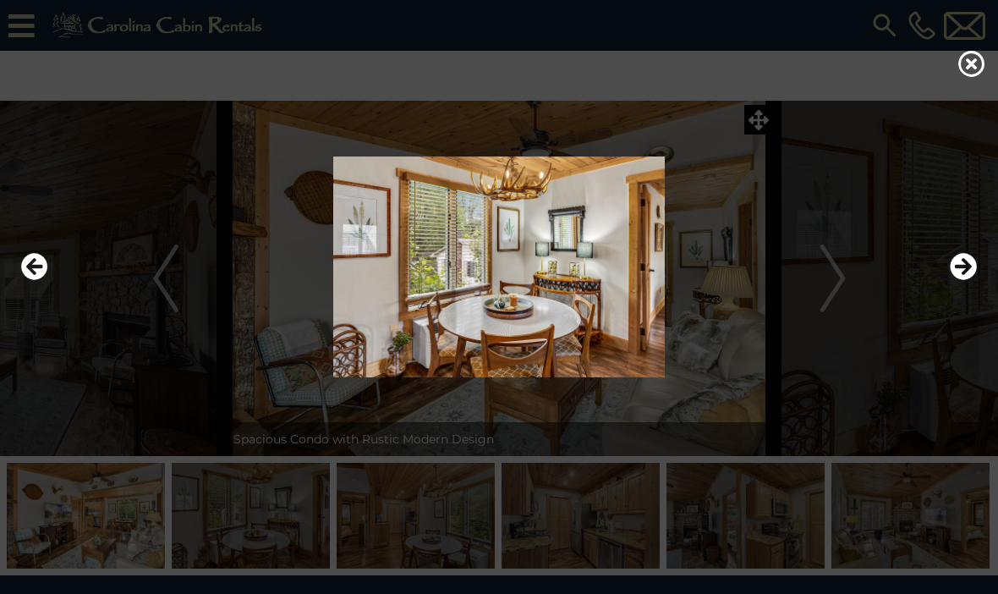
click at [975, 280] on icon "Next" at bounding box center [963, 266] width 27 height 27
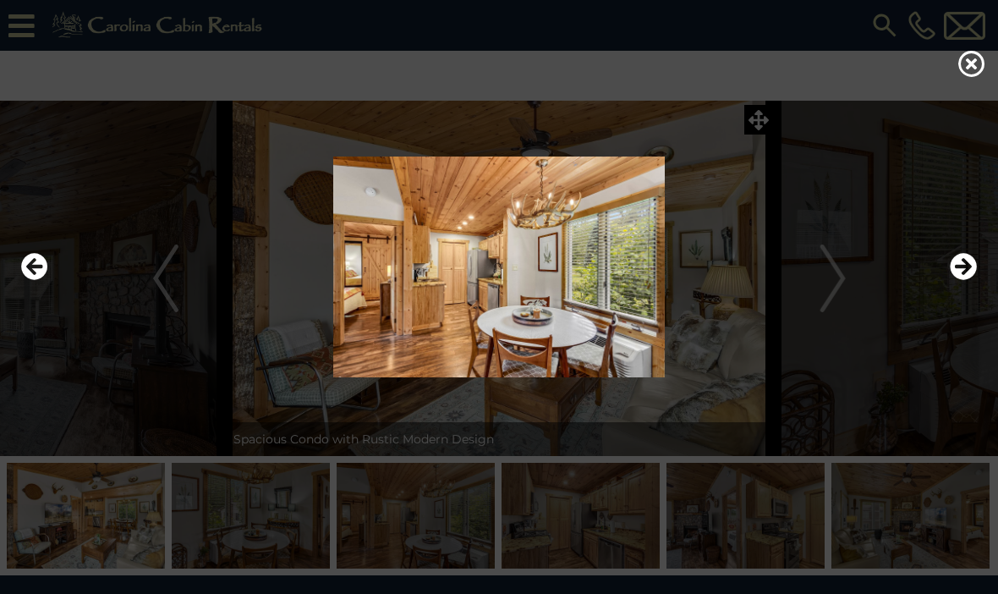
click at [980, 293] on img at bounding box center [499, 266] width 964 height 221
click at [962, 280] on icon "Next" at bounding box center [963, 266] width 27 height 27
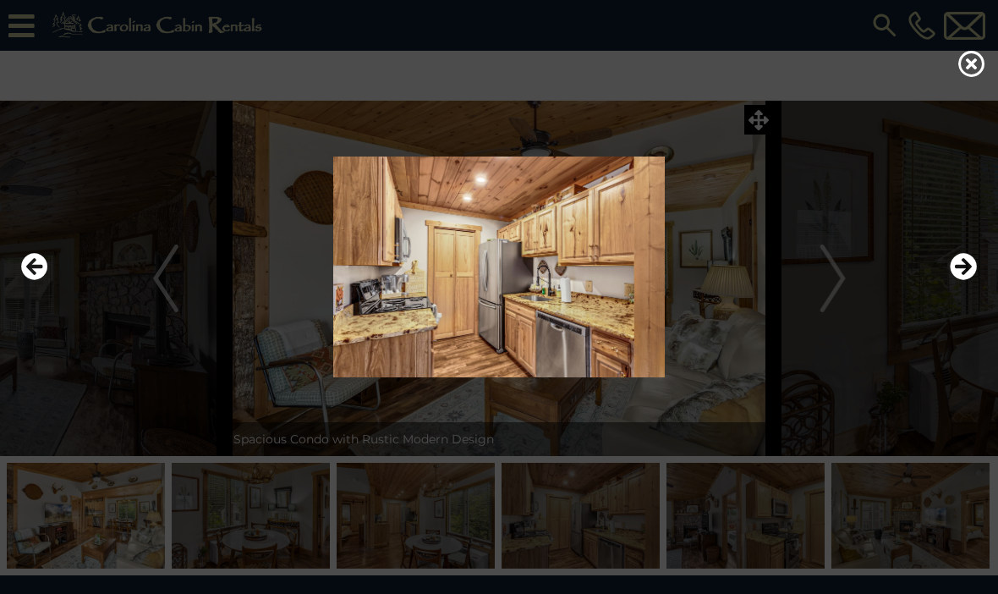
click at [969, 280] on icon "Next" at bounding box center [963, 266] width 27 height 27
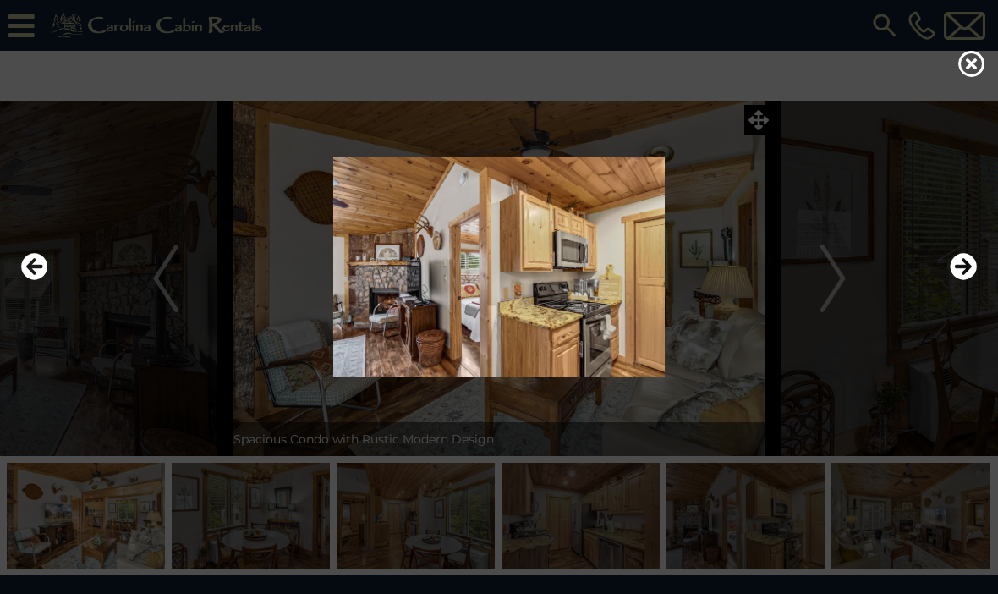
click at [970, 280] on icon "Next" at bounding box center [963, 266] width 27 height 27
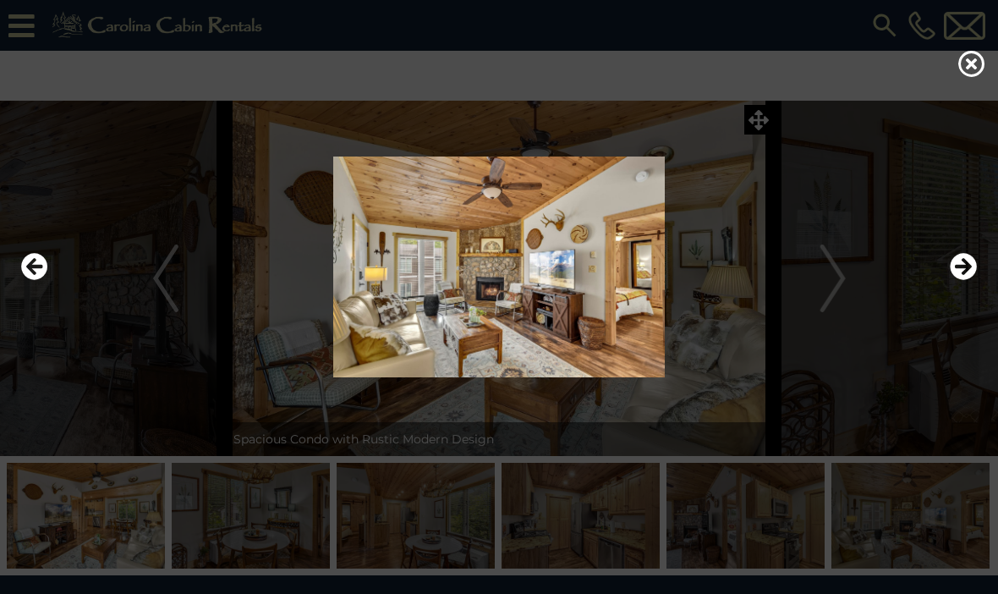
click at [972, 280] on icon "Next" at bounding box center [963, 266] width 27 height 27
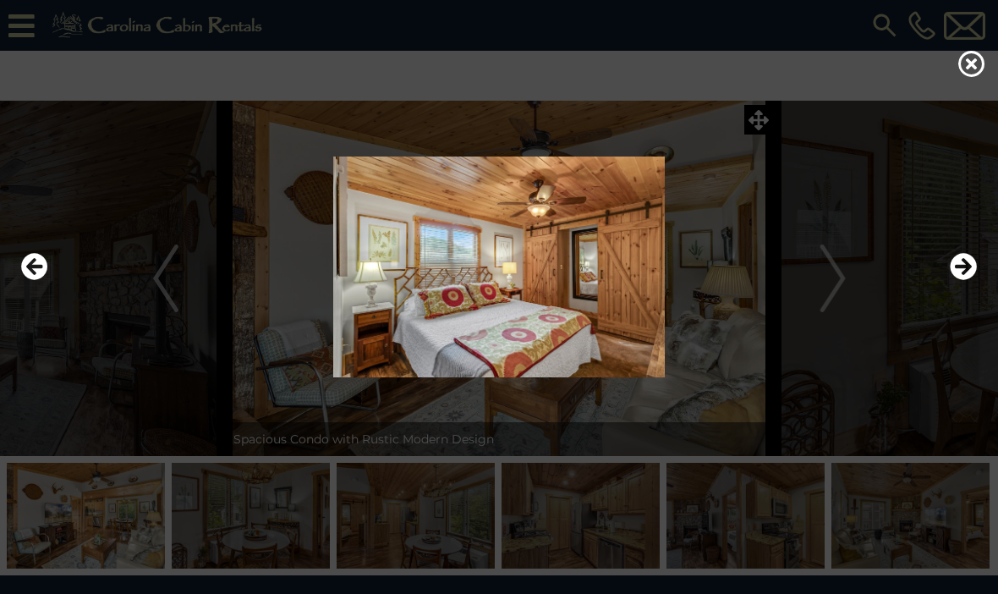
click at [968, 280] on icon "Next" at bounding box center [963, 266] width 27 height 27
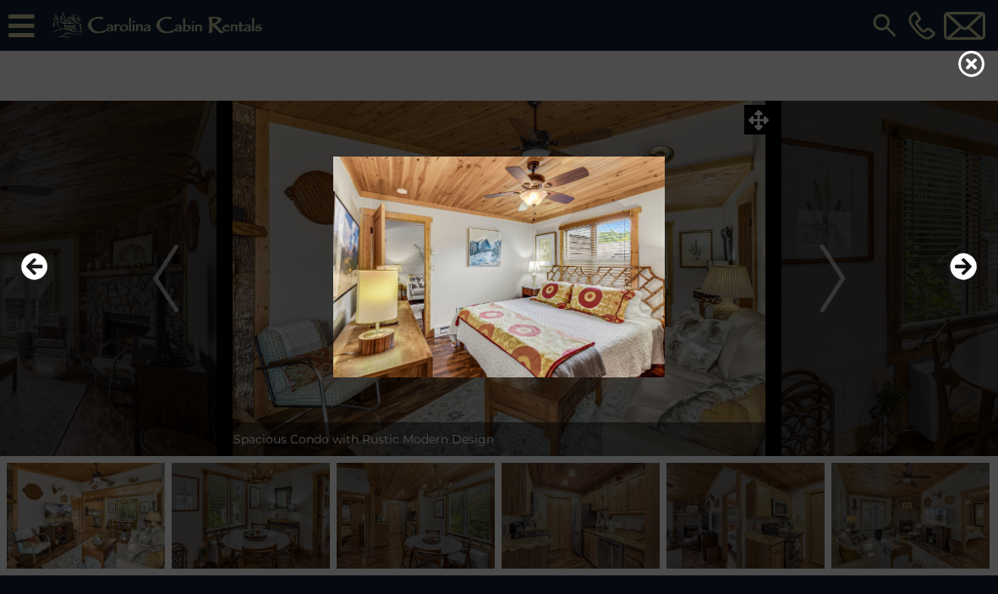
click at [966, 280] on icon "Next" at bounding box center [963, 266] width 27 height 27
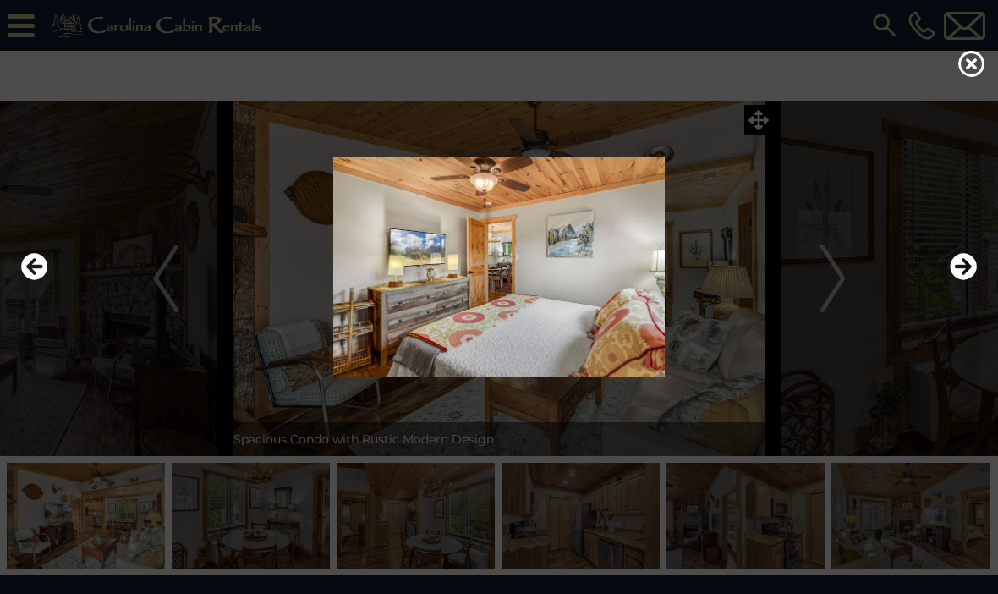
click at [956, 287] on button "Next" at bounding box center [963, 267] width 27 height 39
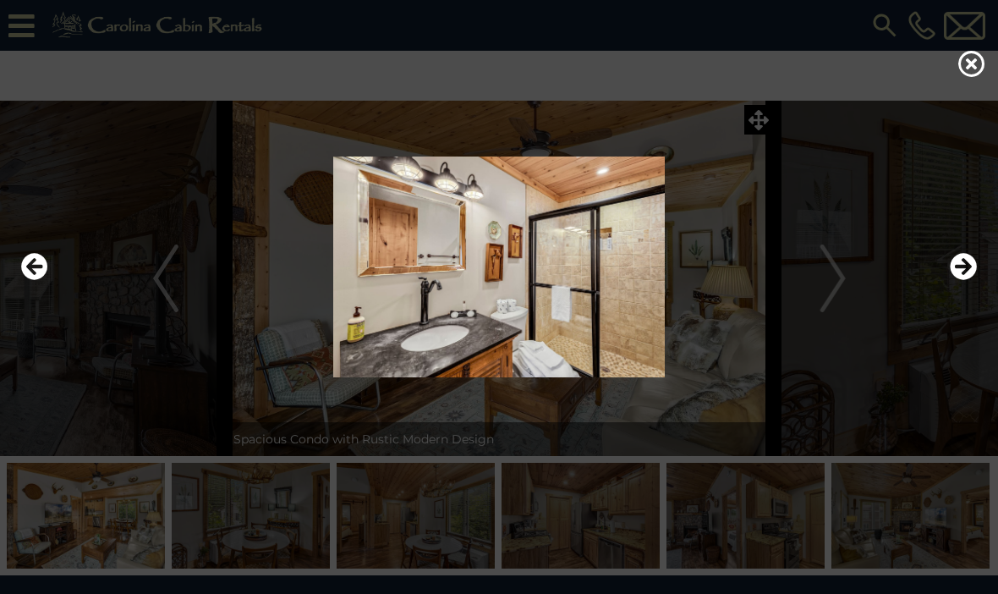
click at [975, 280] on icon "Next" at bounding box center [963, 266] width 27 height 27
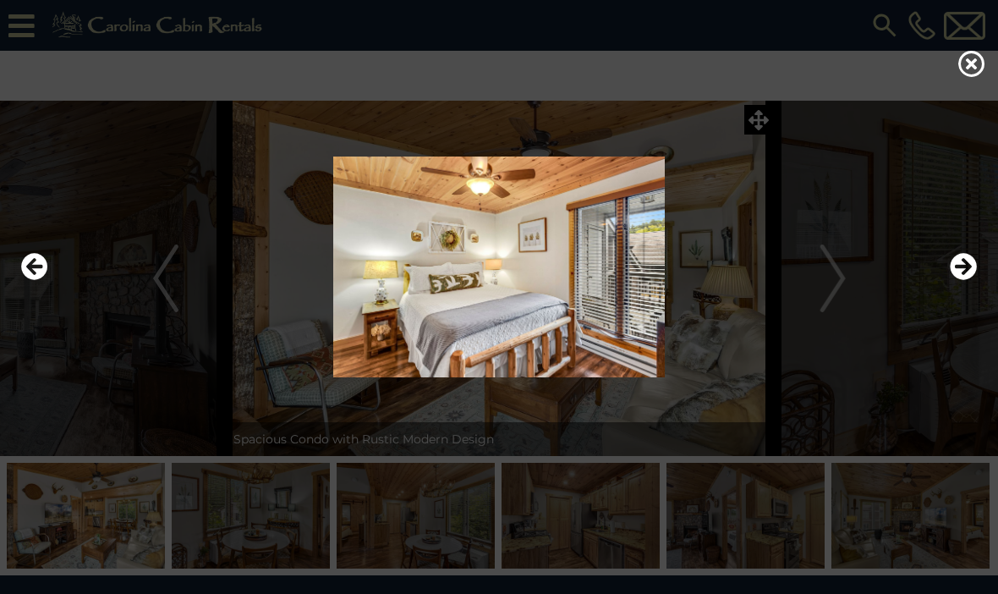
click at [972, 280] on icon "Next" at bounding box center [963, 266] width 27 height 27
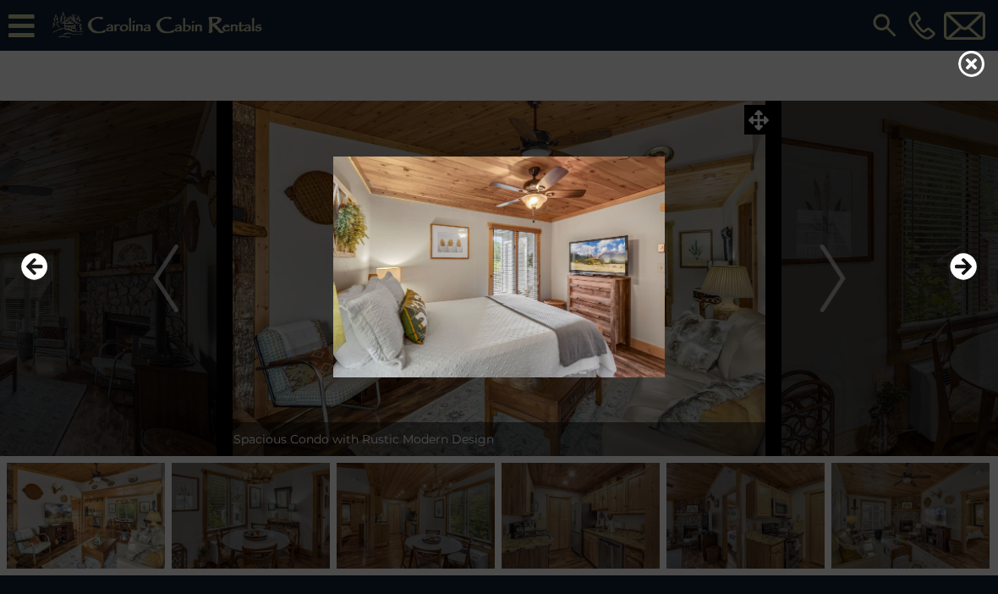
click at [969, 280] on icon "Next" at bounding box center [963, 266] width 27 height 27
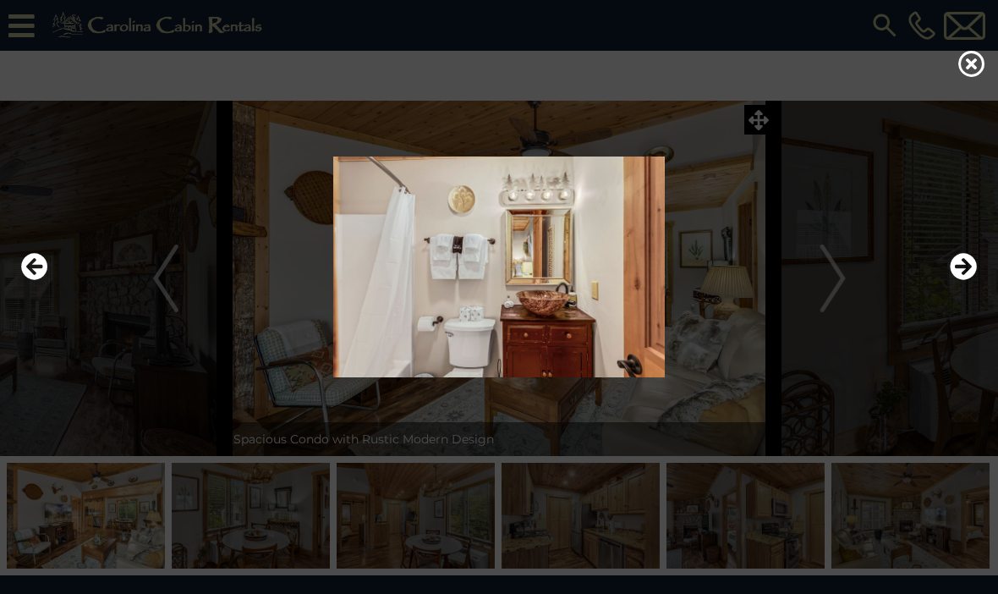
click at [973, 280] on icon "Next" at bounding box center [963, 266] width 27 height 27
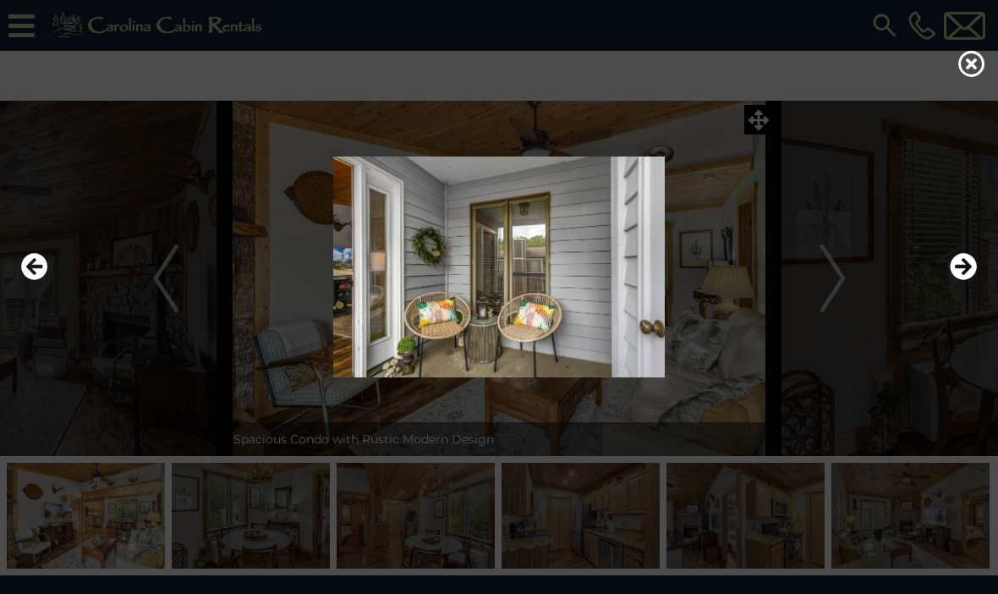
click at [967, 280] on icon "Next" at bounding box center [963, 266] width 27 height 27
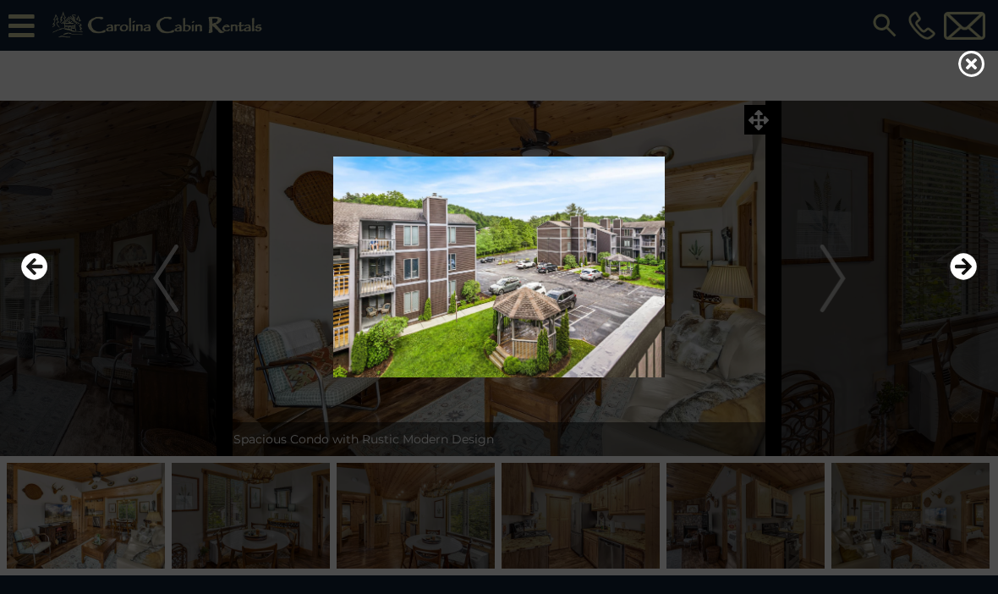
click at [966, 280] on icon "Next" at bounding box center [963, 266] width 27 height 27
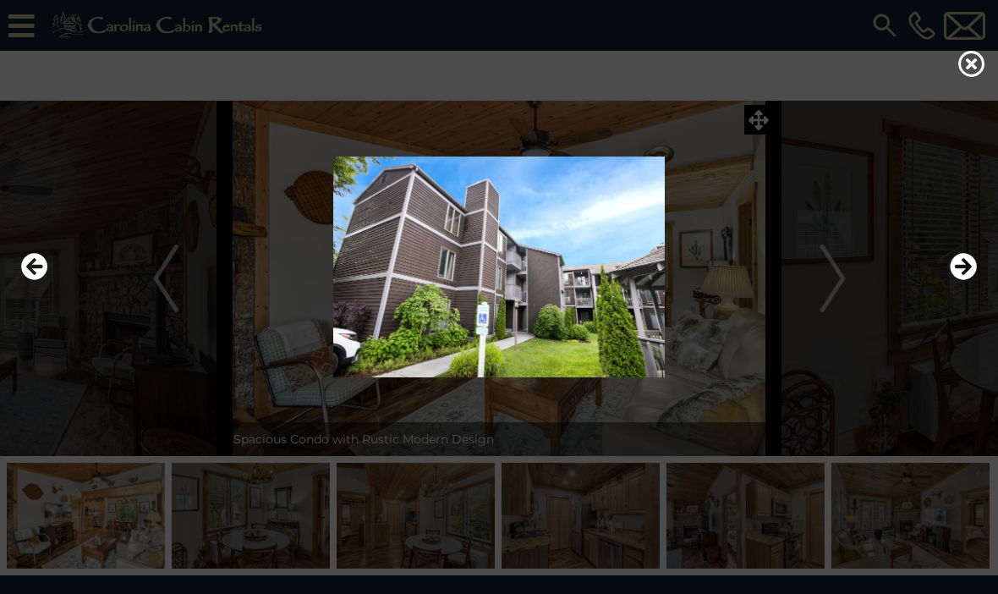
click at [968, 280] on icon "Next" at bounding box center [963, 266] width 27 height 27
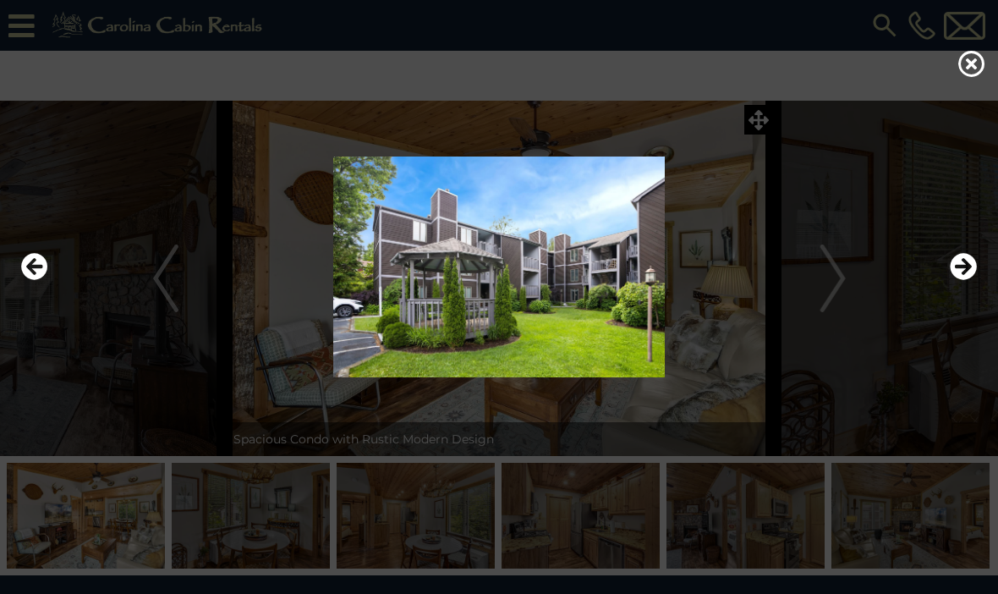
click at [970, 280] on icon "Next" at bounding box center [963, 266] width 27 height 27
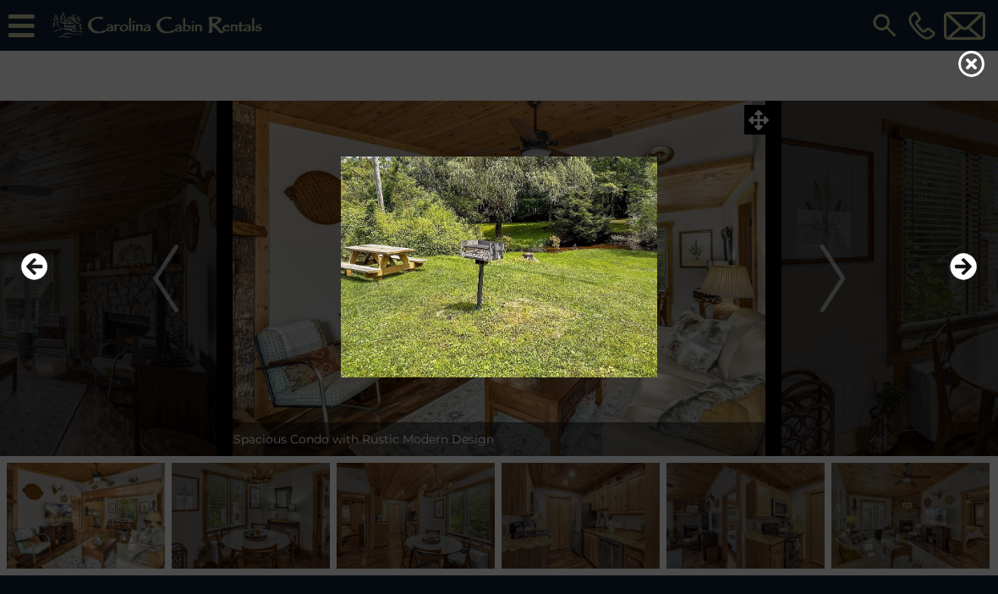
click at [547, 310] on img at bounding box center [499, 266] width 964 height 221
click at [964, 280] on icon "Next" at bounding box center [963, 266] width 27 height 27
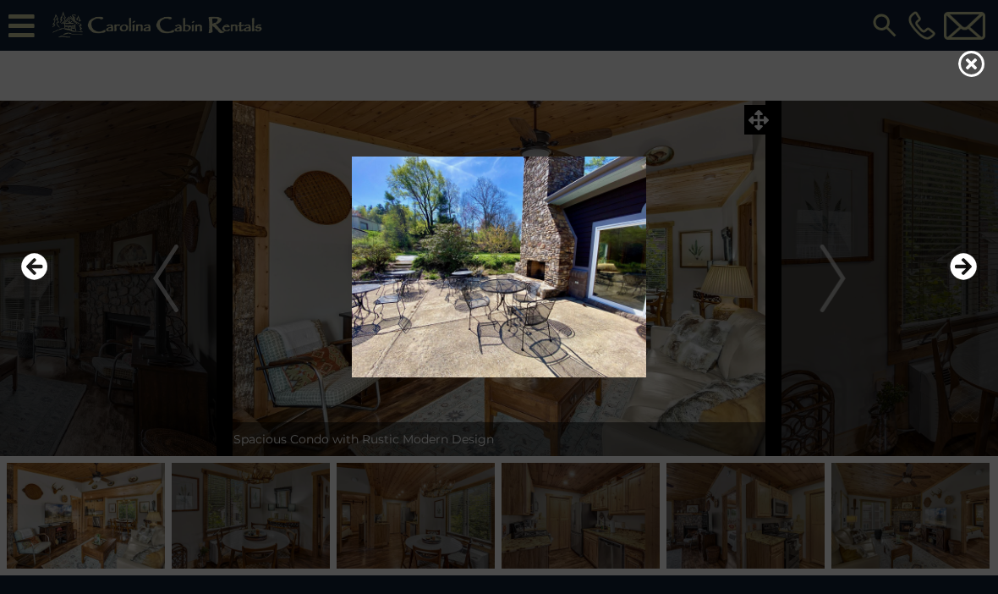
click at [962, 280] on icon "Next" at bounding box center [963, 266] width 27 height 27
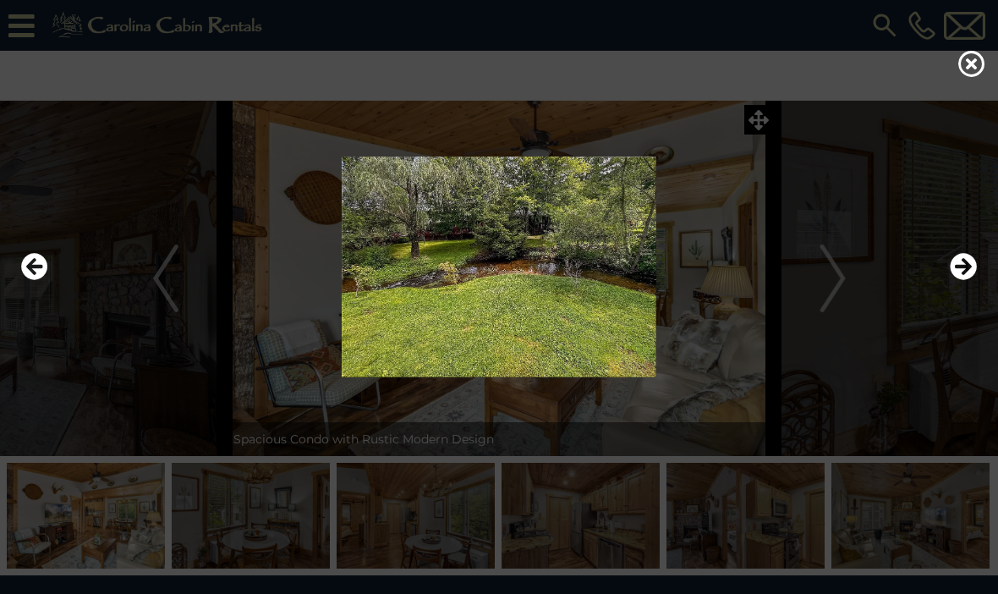
click at [963, 280] on icon "Next" at bounding box center [963, 266] width 27 height 27
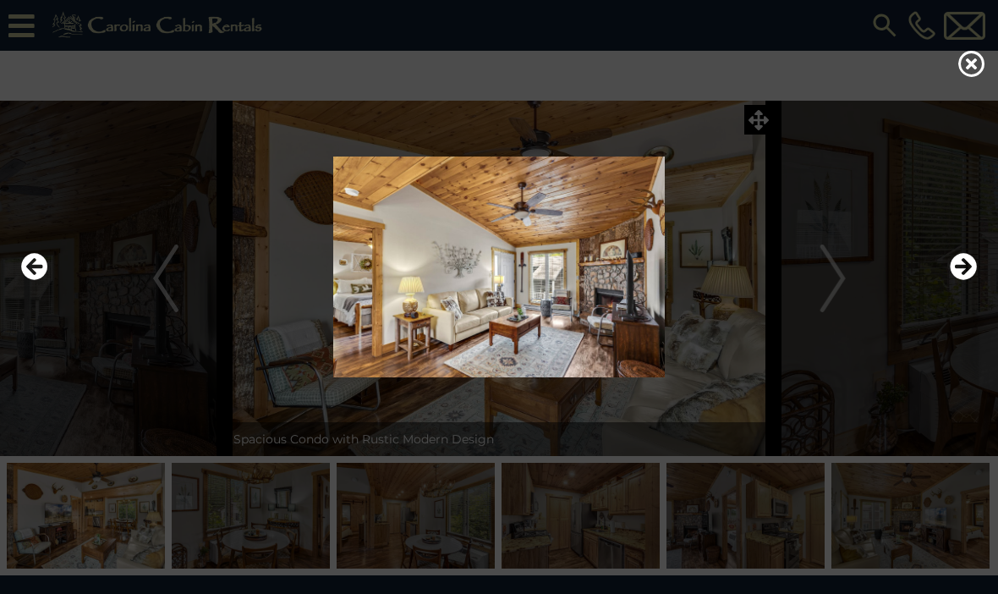
click at [964, 280] on icon "Next" at bounding box center [963, 266] width 27 height 27
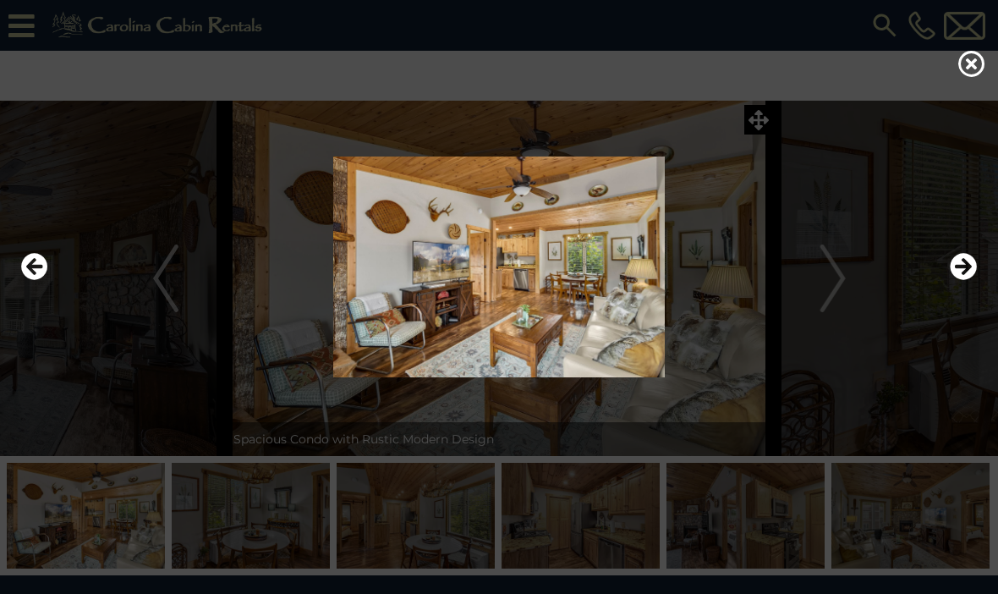
click at [963, 280] on icon "Next" at bounding box center [963, 266] width 27 height 27
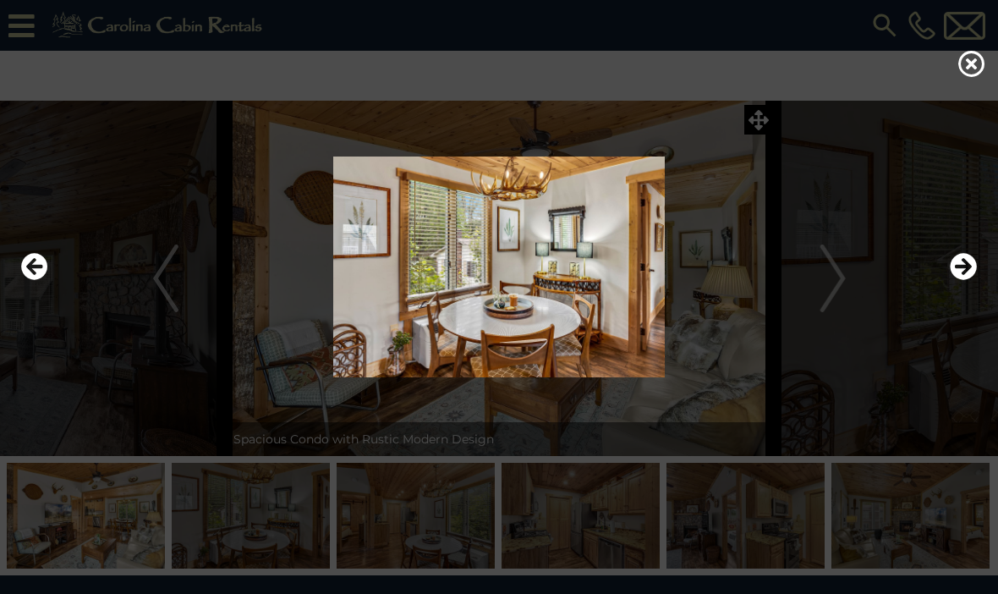
click at [964, 280] on icon "Next" at bounding box center [963, 266] width 27 height 27
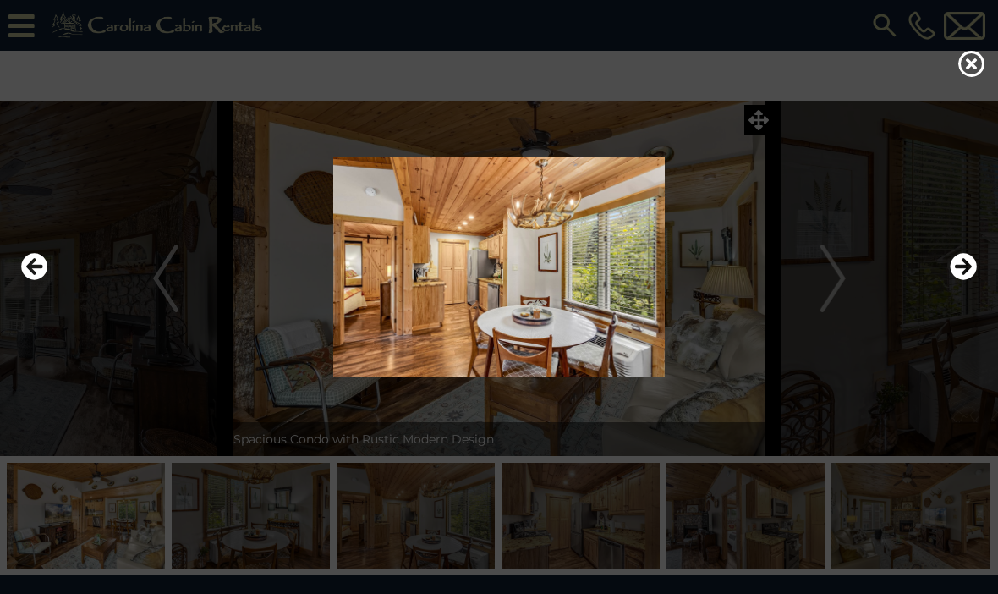
click at [966, 280] on icon "Next" at bounding box center [963, 266] width 27 height 27
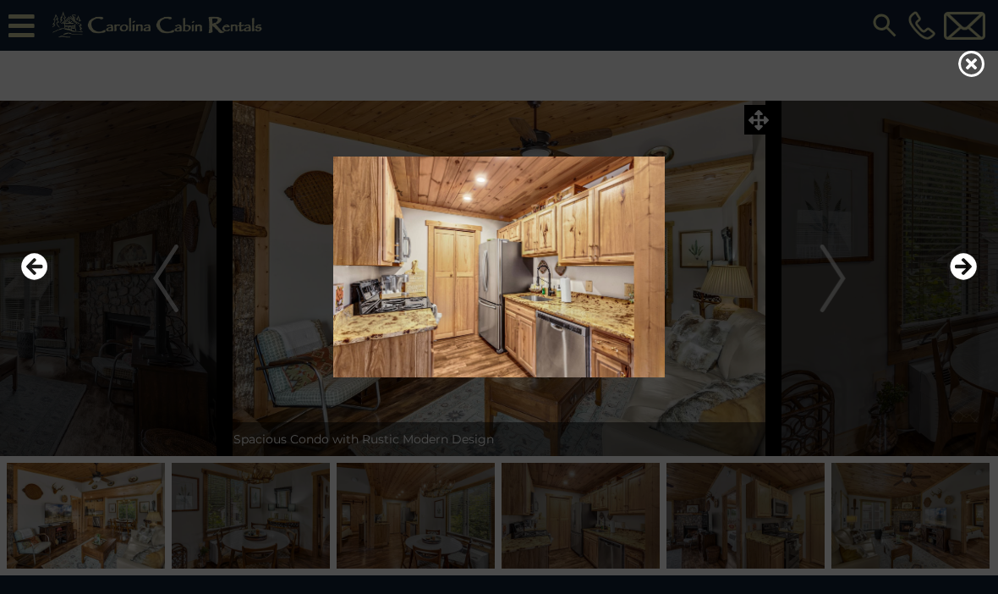
click at [976, 75] on icon at bounding box center [971, 63] width 27 height 27
